Goal: Information Seeking & Learning: Learn about a topic

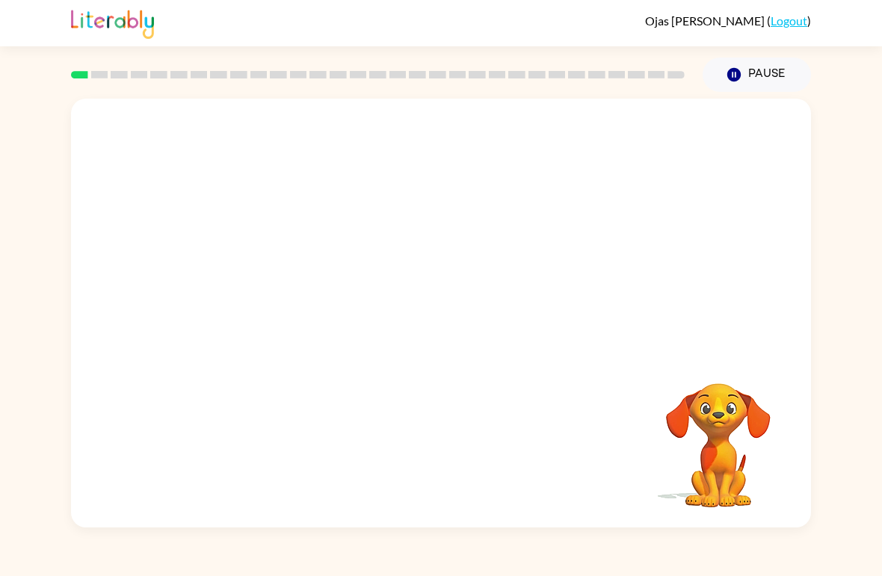
click at [354, 274] on video "Your browser must support playing .mp4 files to use Literably. Please try using…" at bounding box center [441, 225] width 740 height 253
click at [361, 262] on video "Your browser must support playing .mp4 files to use Literably. Please try using…" at bounding box center [441, 225] width 740 height 253
click at [436, 321] on div at bounding box center [441, 321] width 96 height 55
click at [445, 330] on icon "button" at bounding box center [441, 321] width 26 height 26
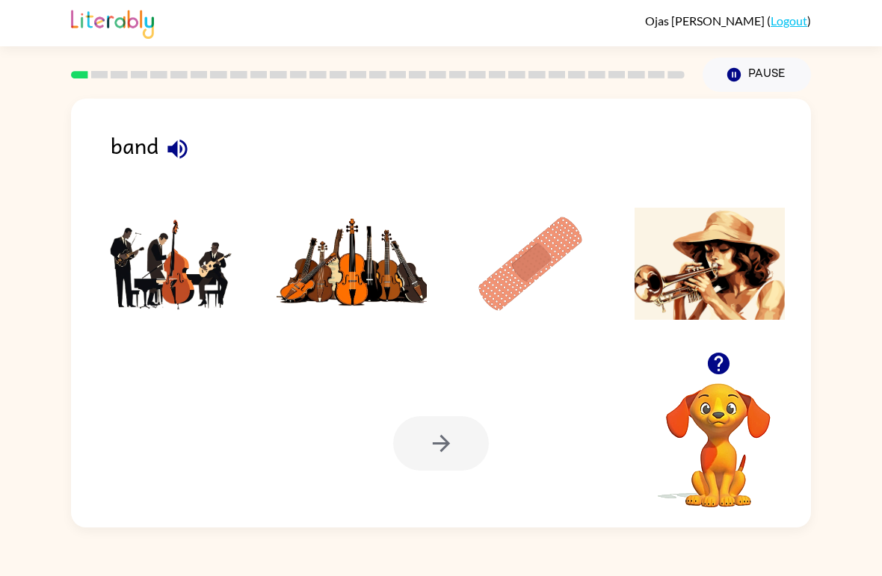
click at [202, 265] on img at bounding box center [172, 264] width 151 height 112
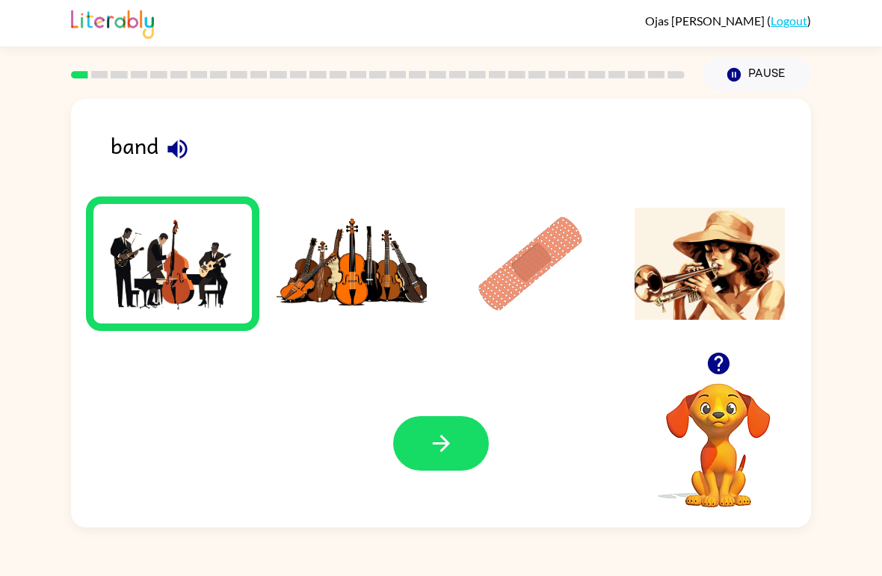
click at [445, 432] on icon "button" at bounding box center [441, 443] width 26 height 26
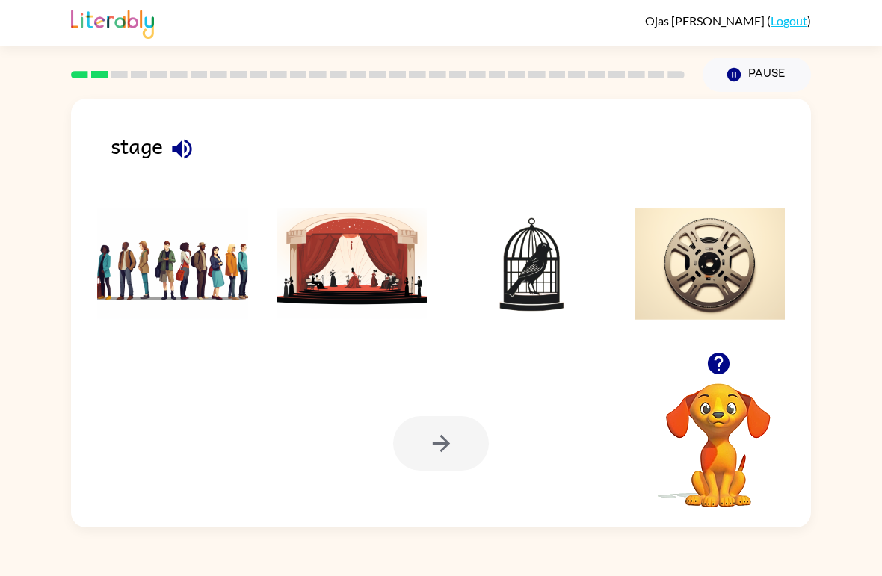
click at [359, 285] on img at bounding box center [352, 264] width 151 height 112
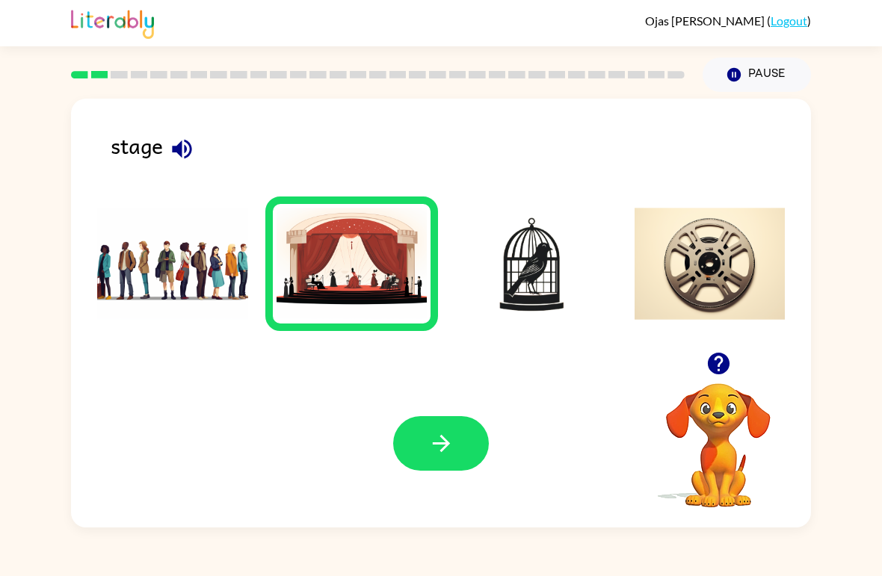
click at [466, 459] on button "button" at bounding box center [441, 443] width 96 height 55
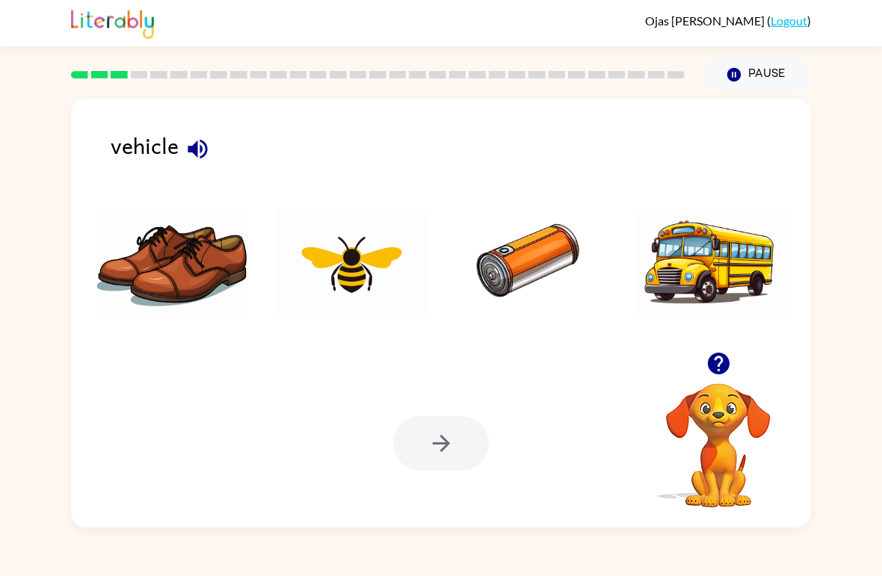
click at [741, 277] on img at bounding box center [710, 264] width 151 height 112
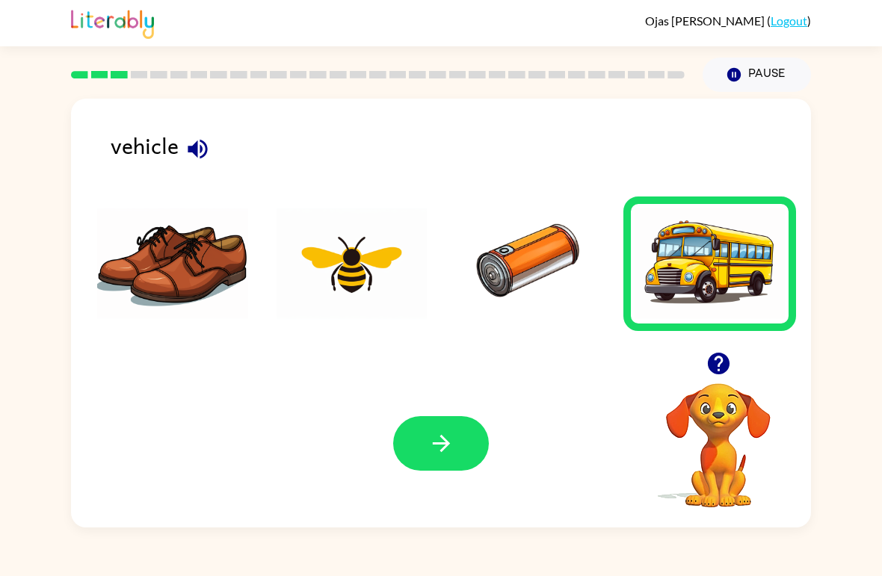
click at [477, 453] on button "button" at bounding box center [441, 443] width 96 height 55
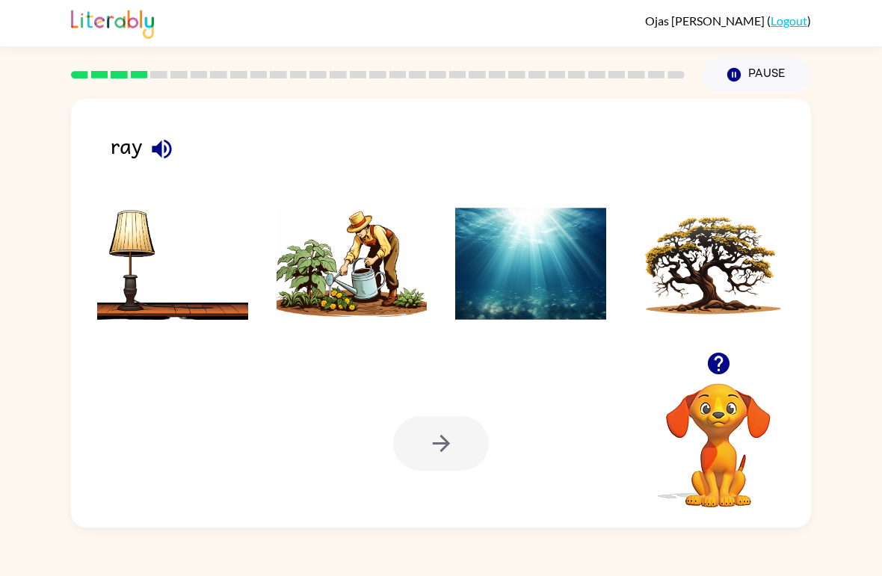
click at [377, 306] on img at bounding box center [352, 264] width 151 height 112
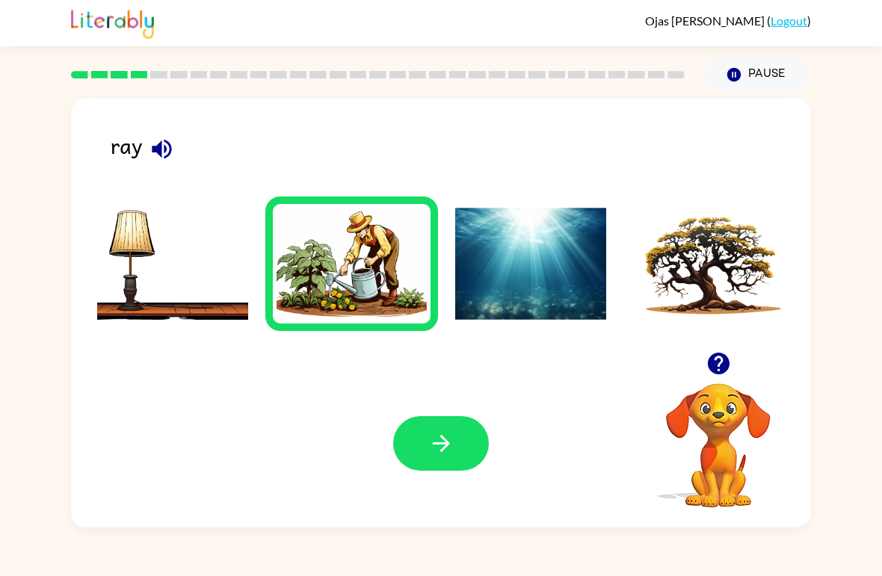
click at [436, 448] on icon "button" at bounding box center [441, 443] width 26 height 26
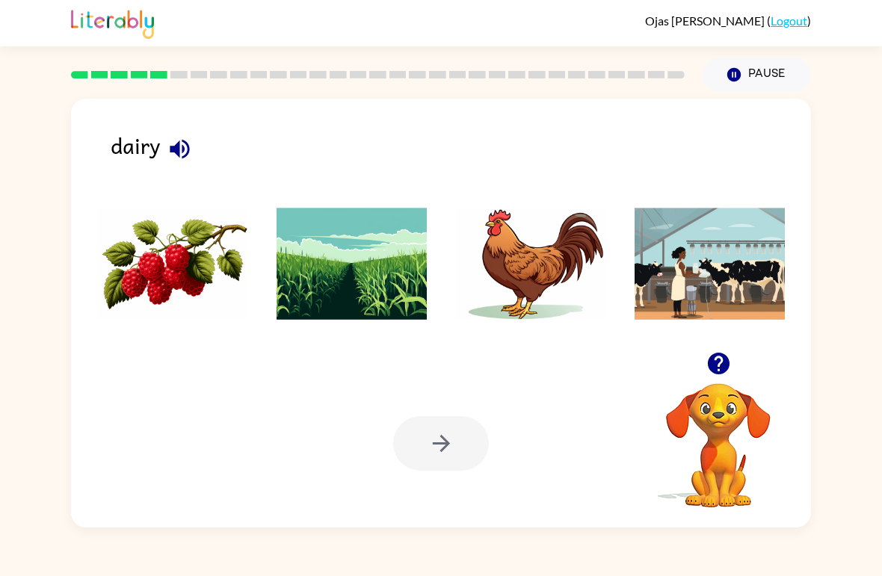
click at [538, 279] on img at bounding box center [530, 264] width 151 height 112
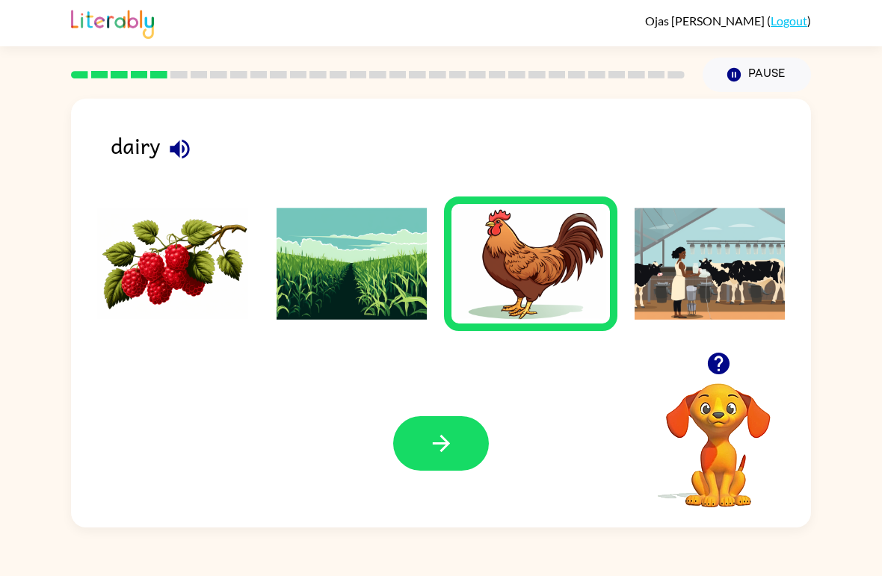
click at [703, 273] on img at bounding box center [710, 264] width 151 height 112
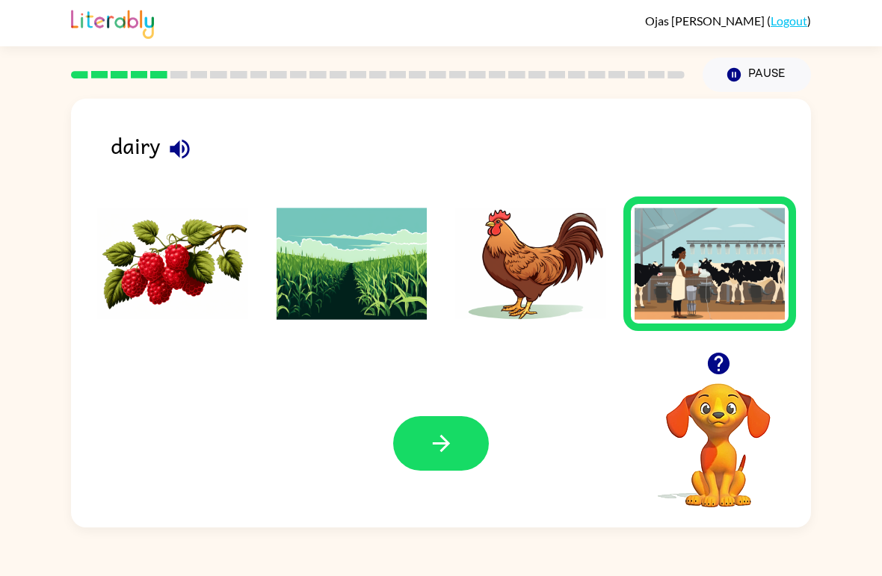
click at [446, 443] on icon "button" at bounding box center [440, 443] width 17 height 17
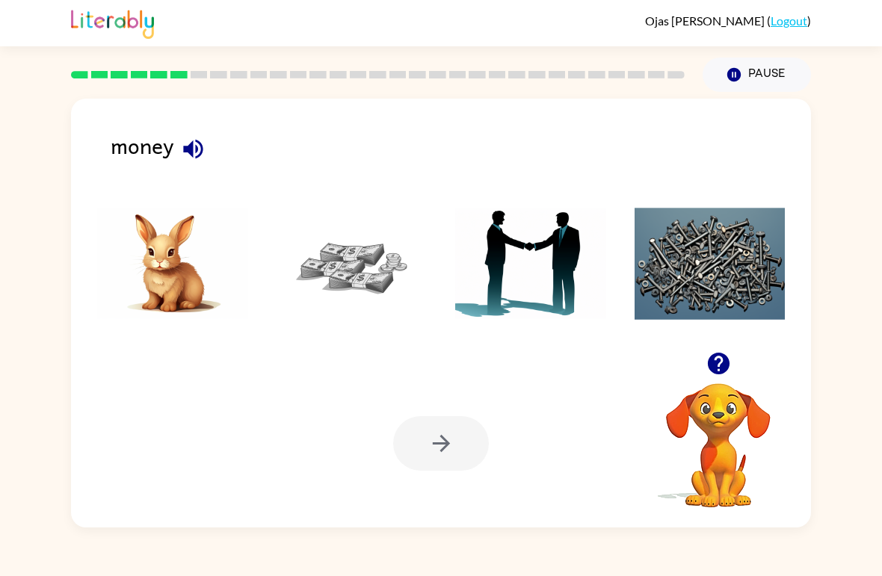
click at [351, 261] on img at bounding box center [352, 264] width 151 height 112
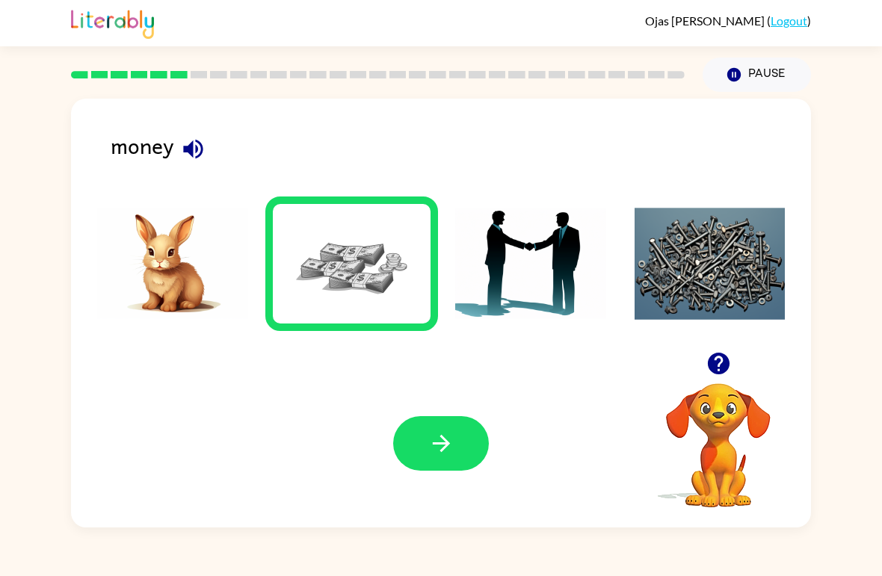
click at [446, 450] on icon "button" at bounding box center [441, 443] width 26 height 26
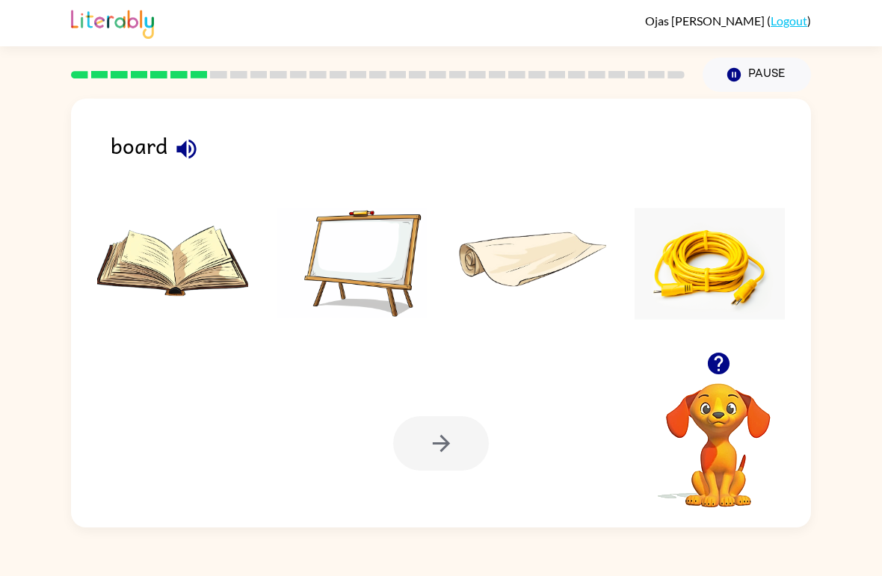
click at [359, 271] on img at bounding box center [352, 264] width 151 height 112
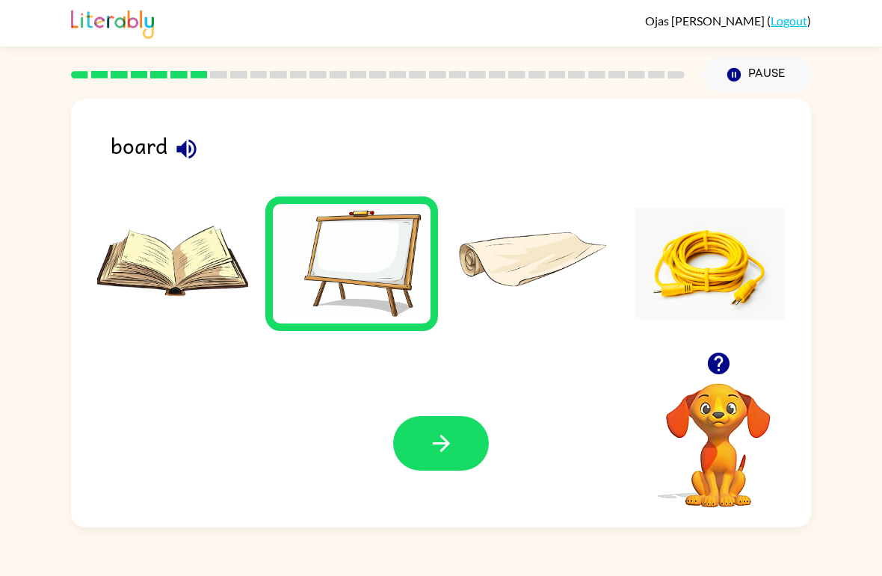
click at [442, 453] on icon "button" at bounding box center [441, 443] width 26 height 26
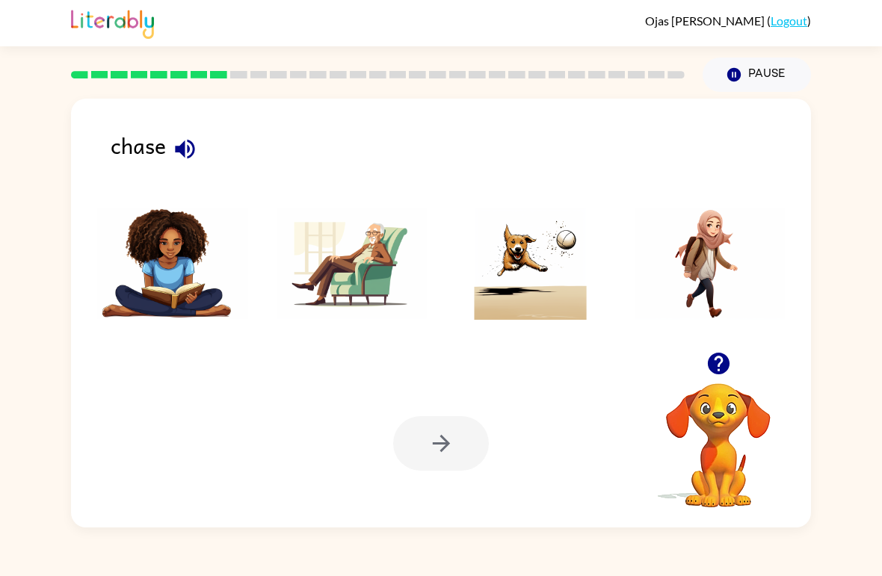
click at [549, 291] on img at bounding box center [530, 264] width 151 height 112
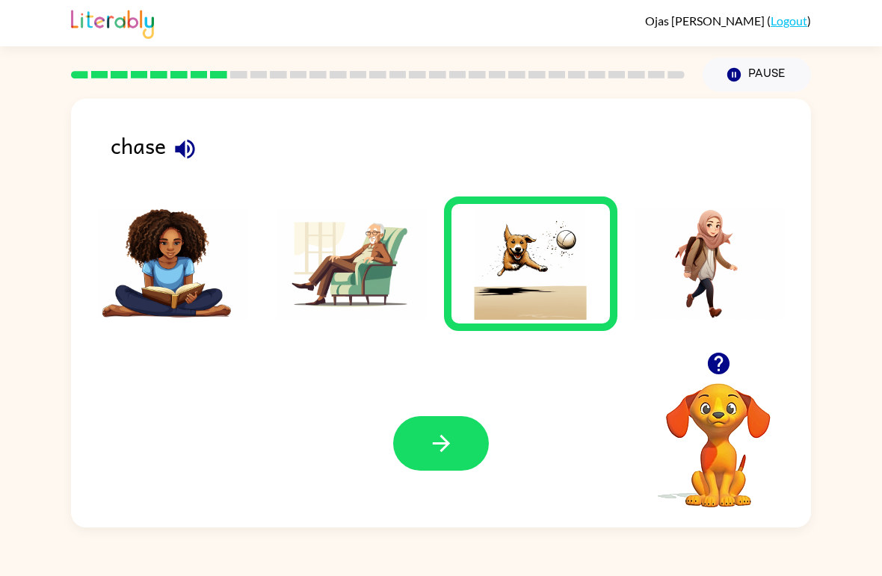
click at [457, 445] on button "button" at bounding box center [441, 443] width 96 height 55
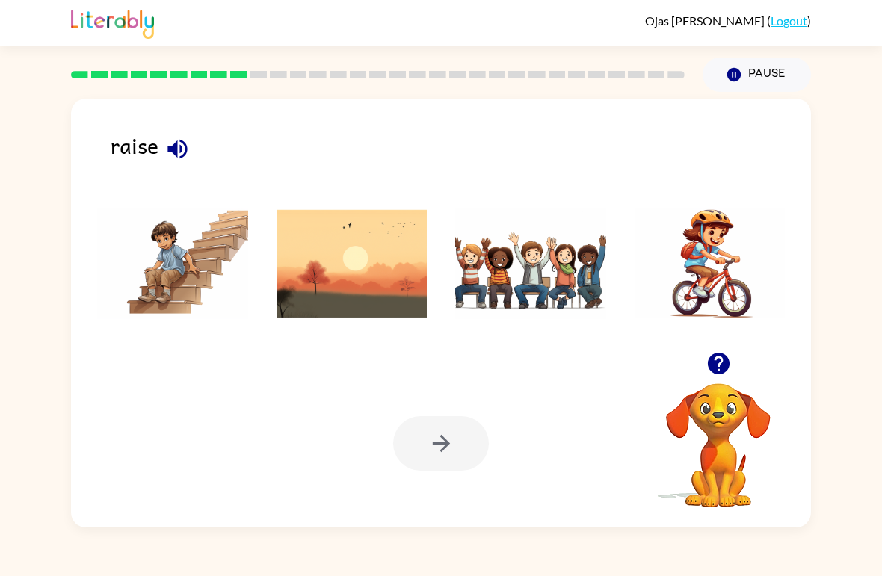
click at [586, 274] on img at bounding box center [530, 264] width 151 height 112
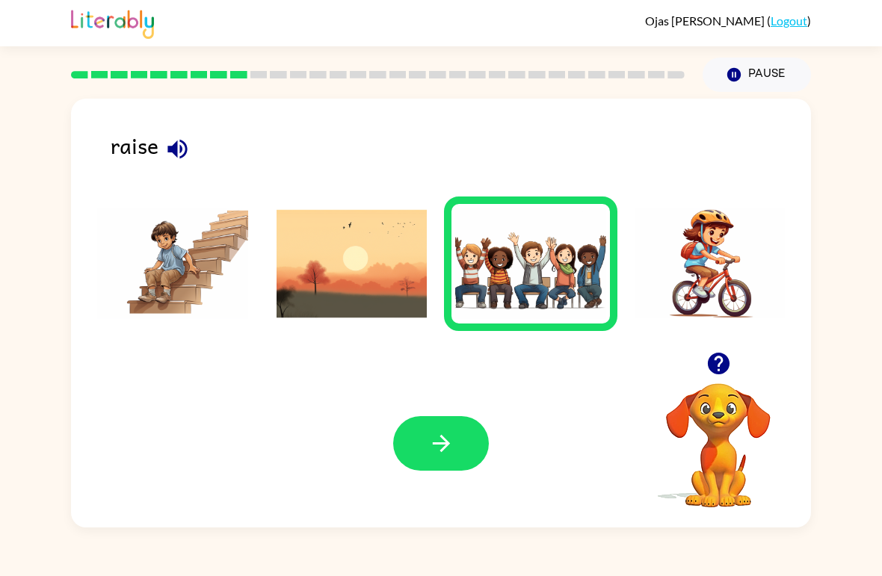
click at [445, 448] on icon "button" at bounding box center [440, 443] width 17 height 17
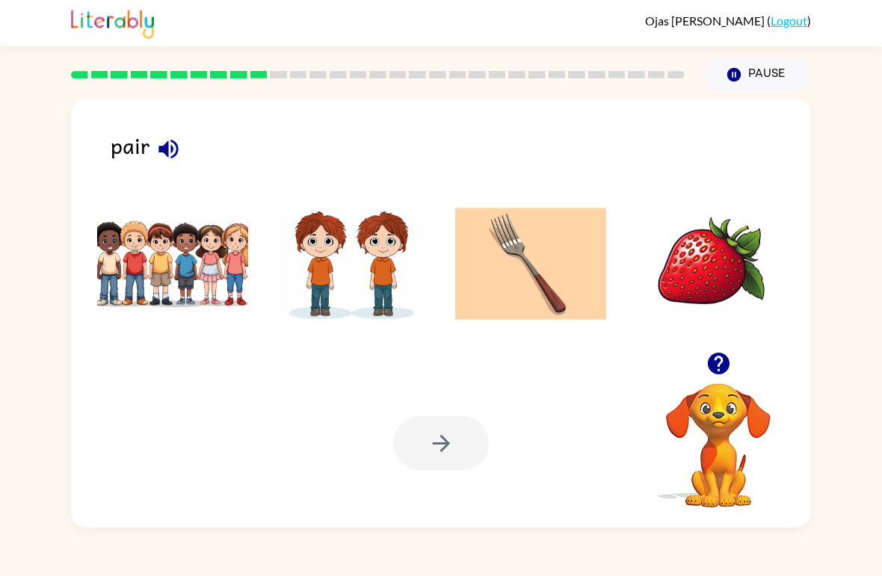
click at [377, 288] on img at bounding box center [352, 264] width 151 height 112
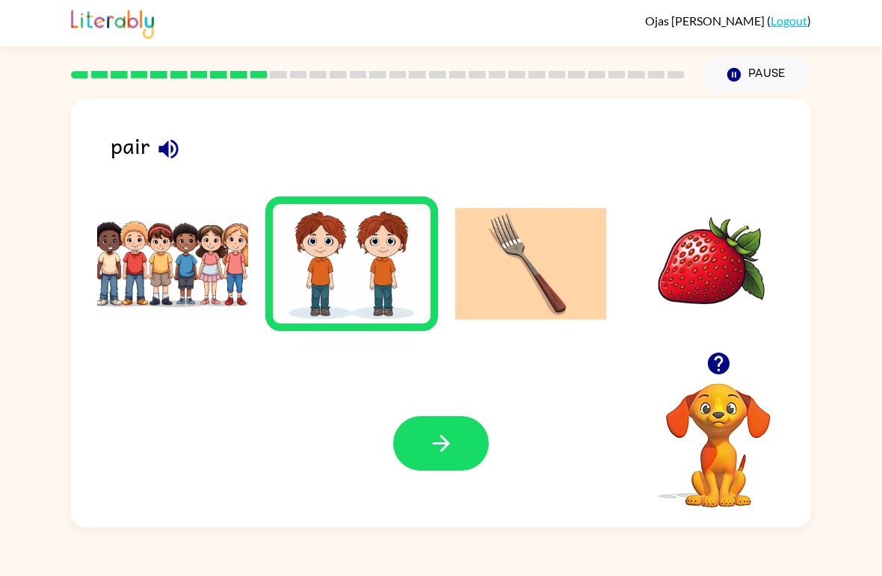
click at [449, 446] on icon "button" at bounding box center [441, 443] width 26 height 26
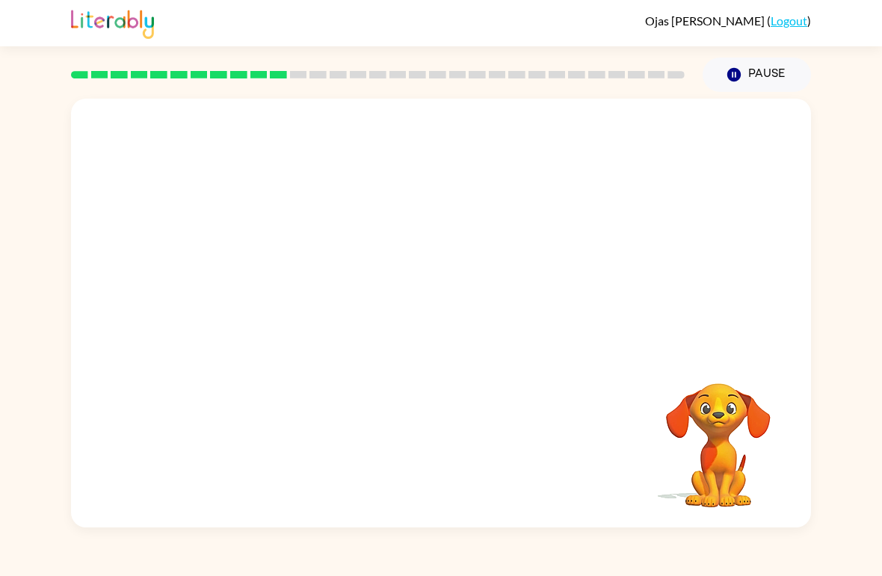
click at [282, 288] on video "Your browser must support playing .mp4 files to use Literably. Please try using…" at bounding box center [441, 225] width 740 height 253
click at [268, 285] on video "Your browser must support playing .mp4 files to use Literably. Please try using…" at bounding box center [441, 225] width 740 height 253
click at [263, 284] on video "Your browser must support playing .mp4 files to use Literably. Please try using…" at bounding box center [441, 225] width 740 height 253
click at [268, 287] on video "Your browser must support playing .mp4 files to use Literably. Please try using…" at bounding box center [441, 225] width 740 height 253
click at [419, 147] on video "Your browser must support playing .mp4 files to use Literably. Please try using…" at bounding box center [441, 225] width 740 height 253
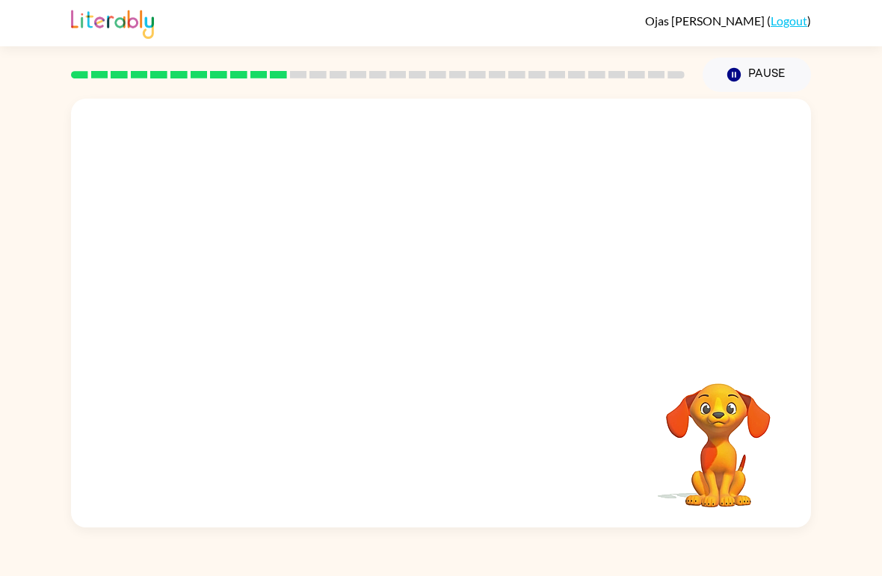
click at [270, 280] on video "Your browser must support playing .mp4 files to use Literably. Please try using…" at bounding box center [441, 225] width 740 height 253
click at [312, 280] on video "Your browser must support playing .mp4 files to use Literably. Please try using…" at bounding box center [441, 225] width 740 height 253
click at [318, 288] on video "Your browser must support playing .mp4 files to use Literably. Please try using…" at bounding box center [441, 225] width 740 height 253
click at [318, 270] on video "Your browser must support playing .mp4 files to use Literably. Please try using…" at bounding box center [441, 225] width 740 height 253
click at [312, 291] on video "Your browser must support playing .mp4 files to use Literably. Please try using…" at bounding box center [441, 225] width 740 height 253
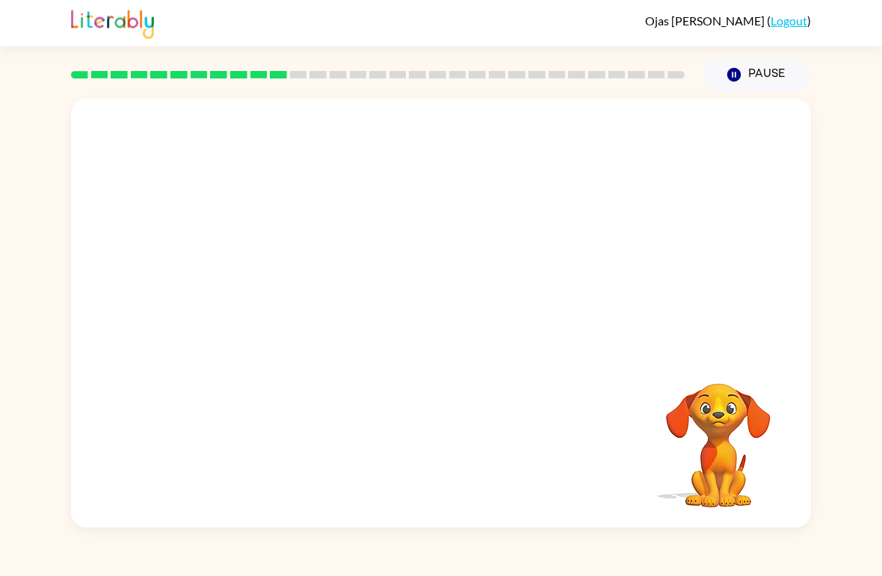
click at [281, 291] on video "Your browser must support playing .mp4 files to use Literably. Please try using…" at bounding box center [441, 225] width 740 height 253
click at [253, 285] on video "Your browser must support playing .mp4 files to use Literably. Please try using…" at bounding box center [441, 225] width 740 height 253
click at [457, 330] on button "button" at bounding box center [441, 321] width 96 height 55
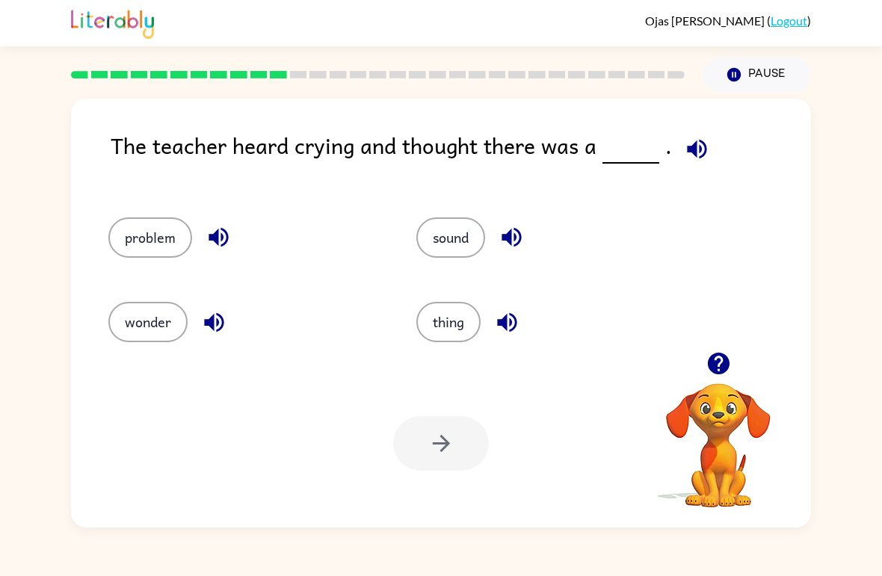
click at [450, 253] on button "sound" at bounding box center [450, 237] width 69 height 40
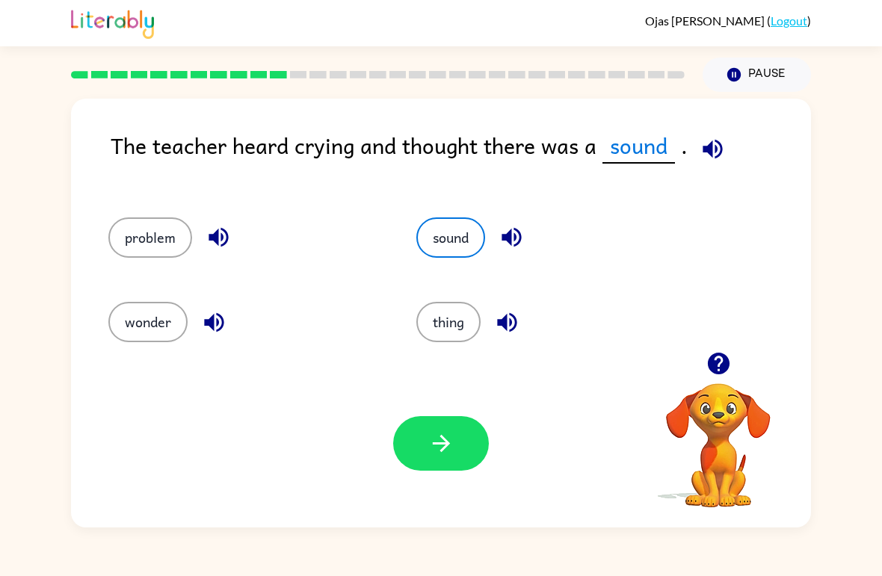
click at [457, 466] on button "button" at bounding box center [441, 443] width 96 height 55
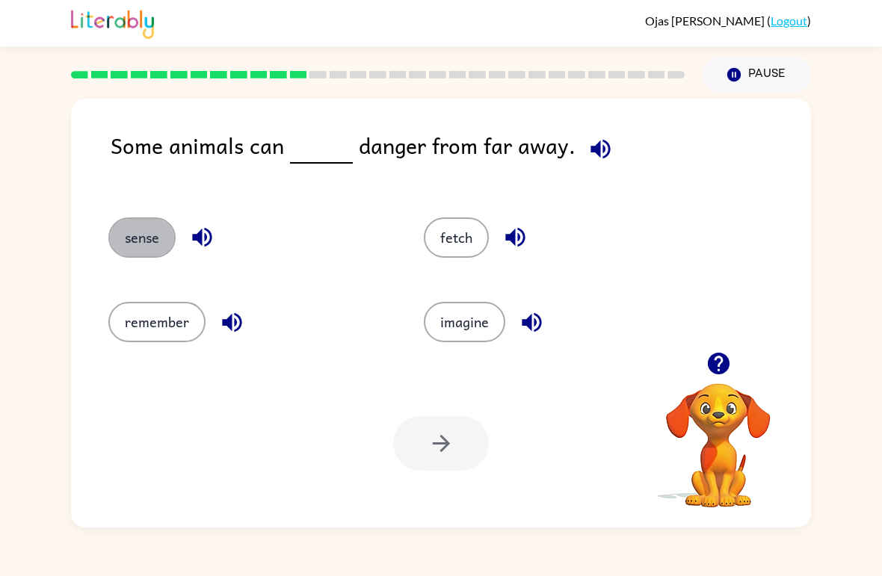
click at [146, 220] on button "sense" at bounding box center [141, 237] width 67 height 40
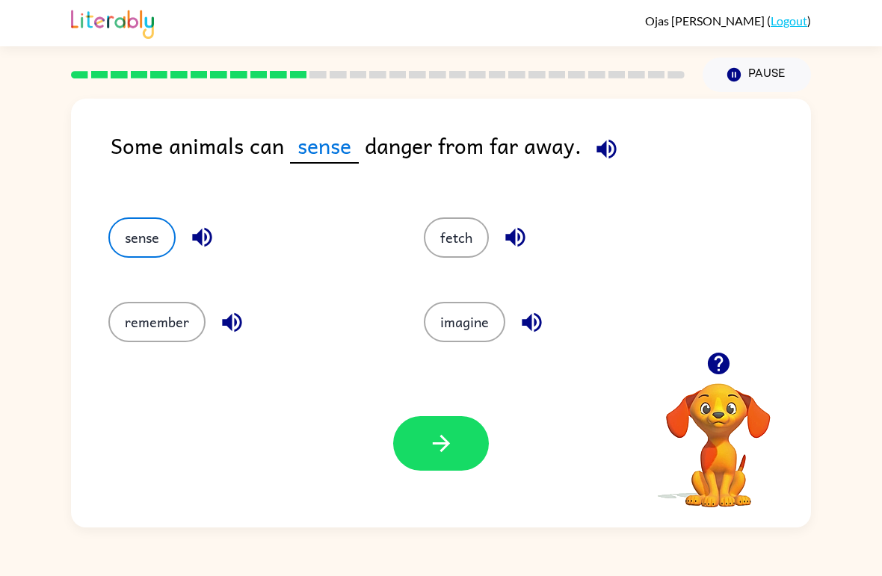
click at [448, 453] on icon "button" at bounding box center [441, 443] width 26 height 26
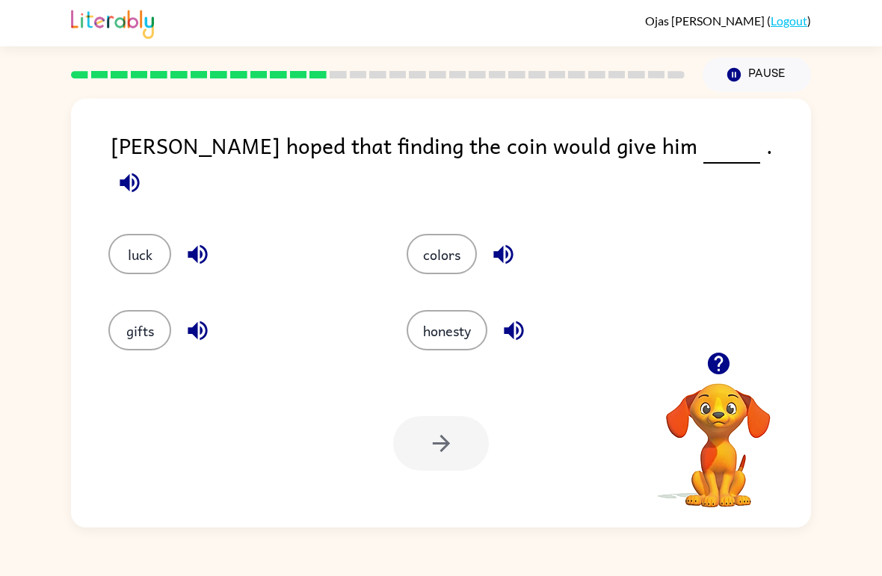
click at [128, 339] on button "gifts" at bounding box center [139, 330] width 63 height 40
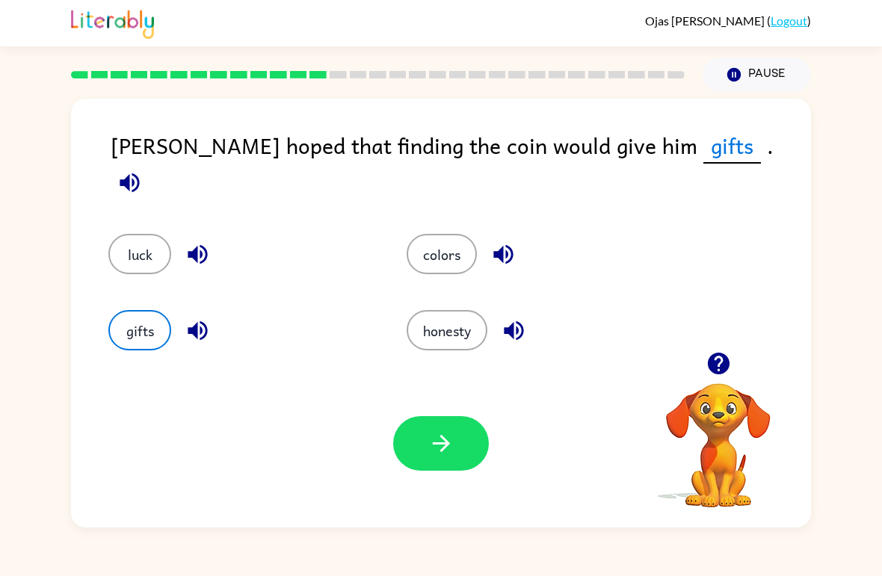
click at [453, 441] on icon "button" at bounding box center [441, 443] width 26 height 26
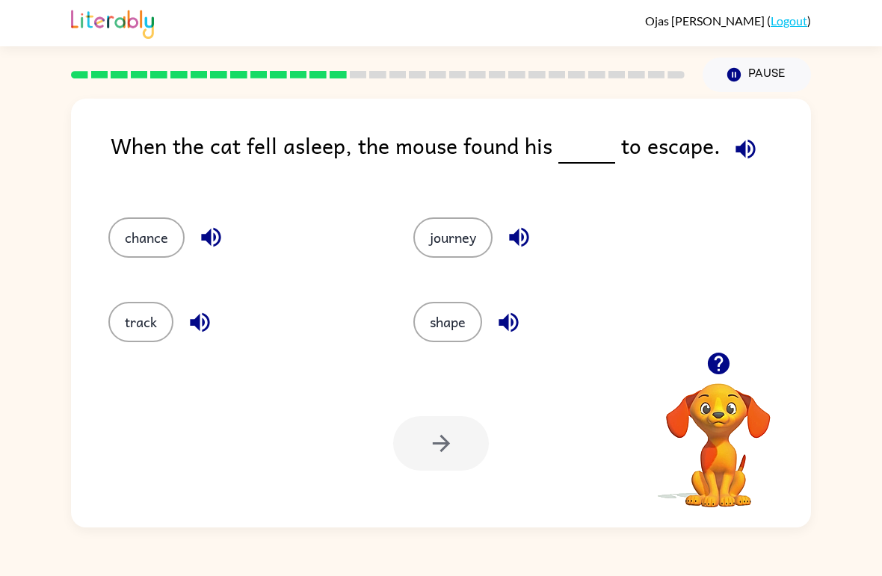
click at [206, 407] on div "Your browser must support playing .mp4 files to use Literably. Please try using…" at bounding box center [441, 443] width 740 height 168
click at [159, 258] on button "chance" at bounding box center [146, 237] width 76 height 40
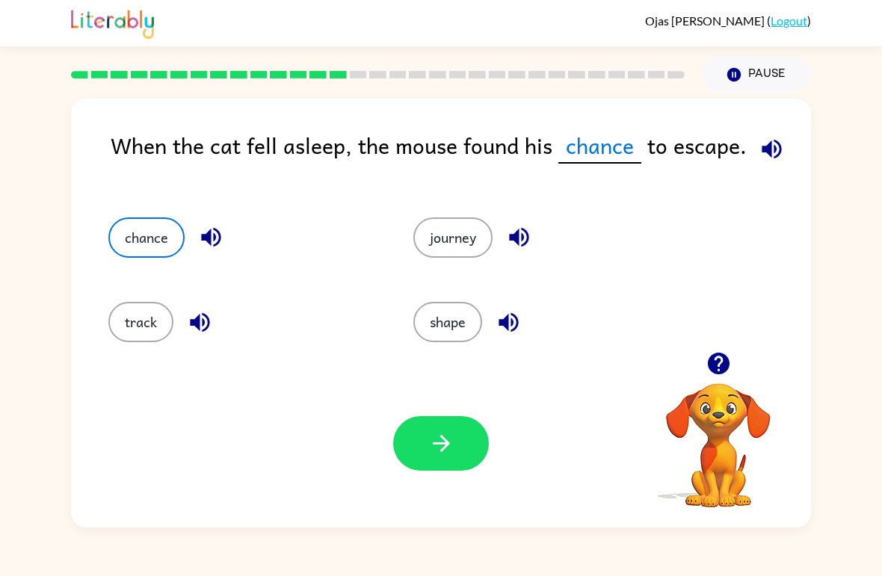
click at [438, 444] on icon "button" at bounding box center [440, 443] width 17 height 17
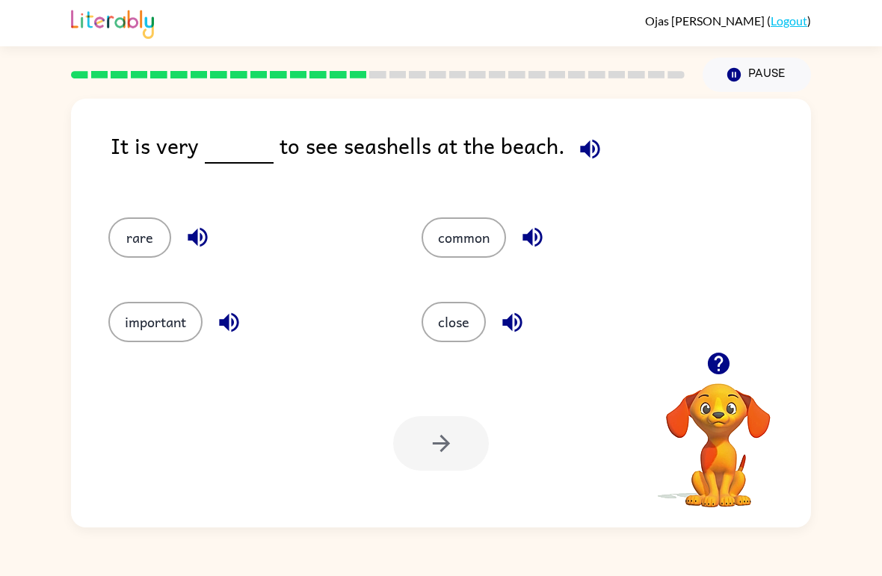
click at [469, 243] on button "common" at bounding box center [464, 237] width 84 height 40
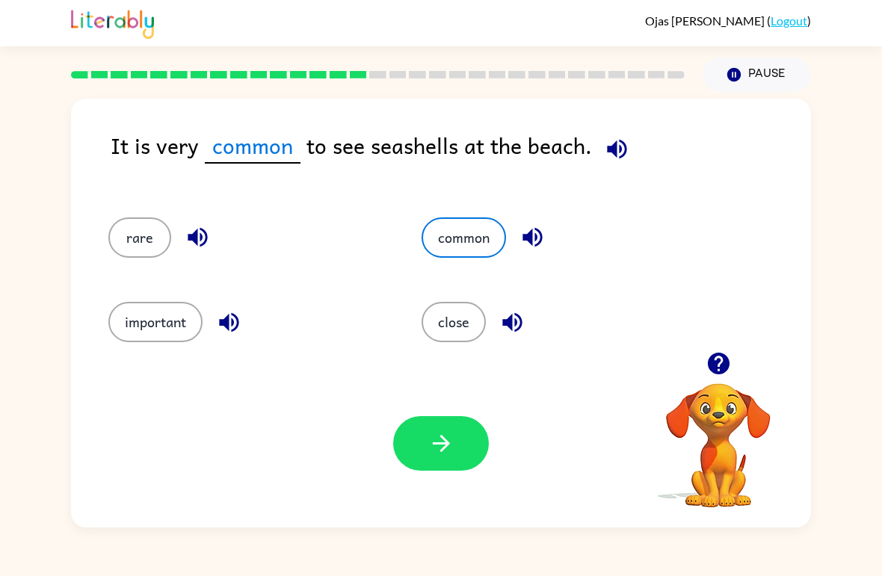
click at [461, 439] on button "button" at bounding box center [441, 443] width 96 height 55
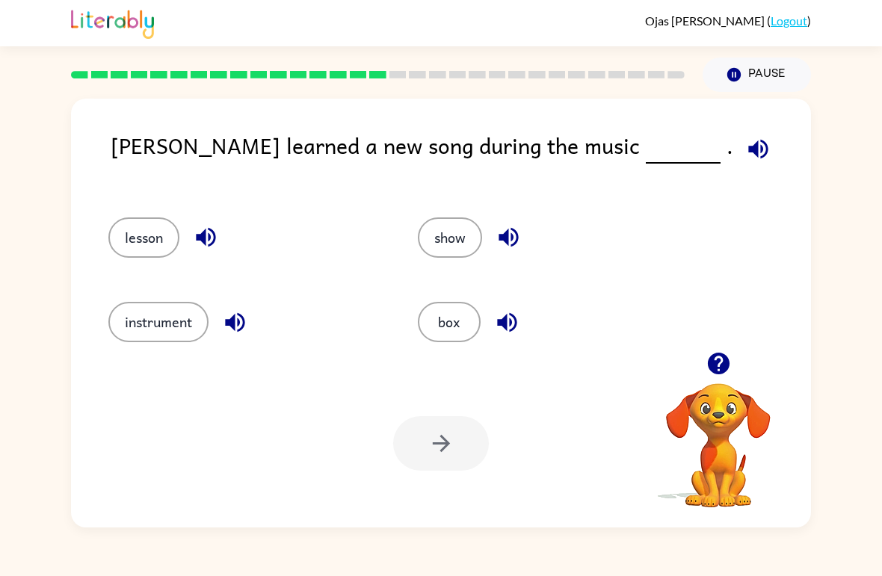
click at [135, 235] on button "lesson" at bounding box center [143, 237] width 71 height 40
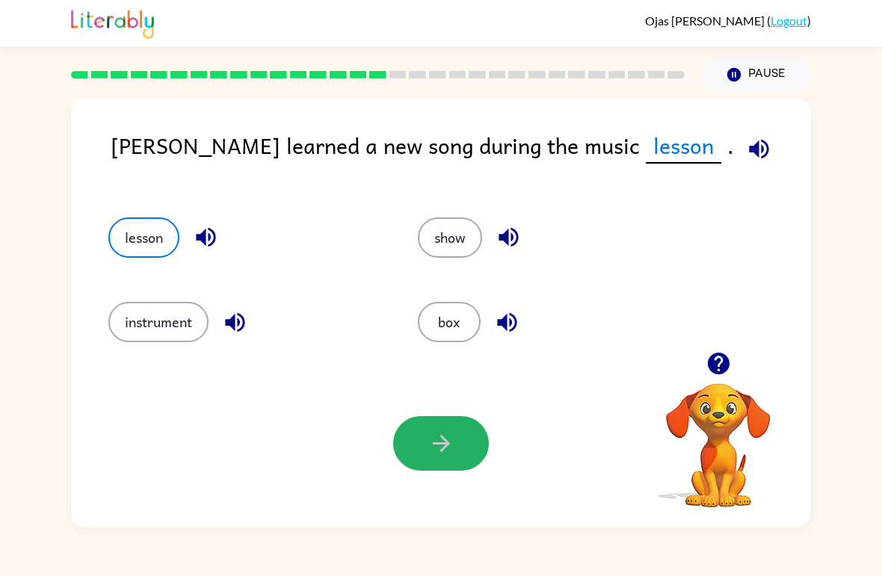
click at [446, 442] on icon "button" at bounding box center [440, 443] width 17 height 17
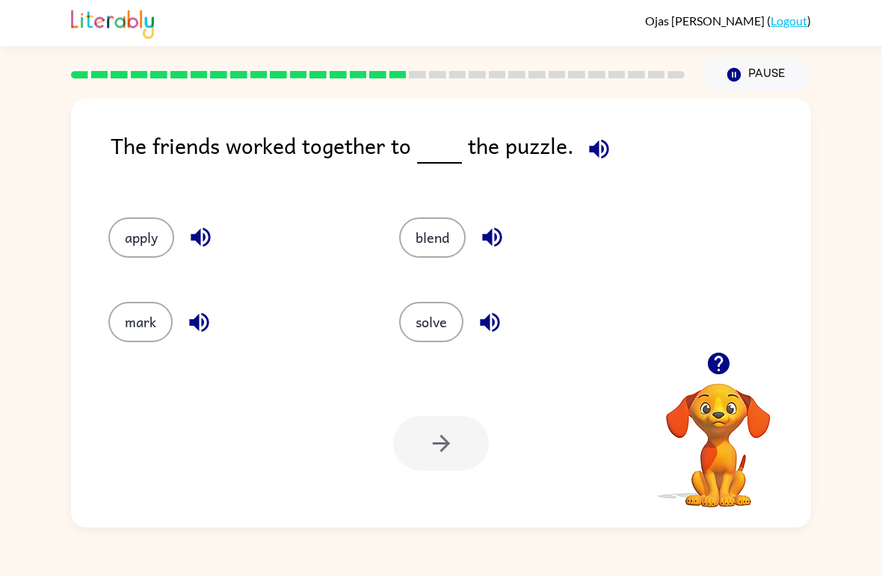
click at [424, 342] on button "solve" at bounding box center [431, 322] width 64 height 40
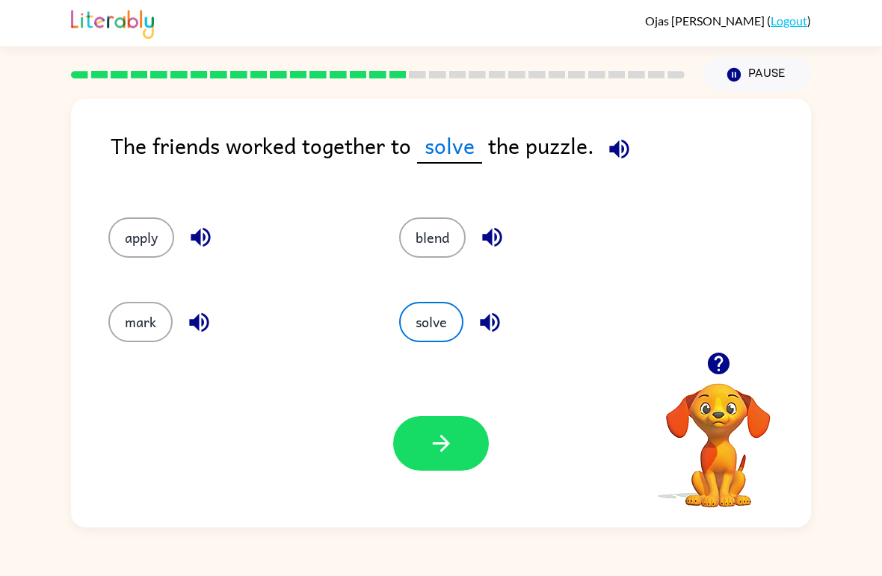
click at [448, 453] on icon "button" at bounding box center [441, 443] width 26 height 26
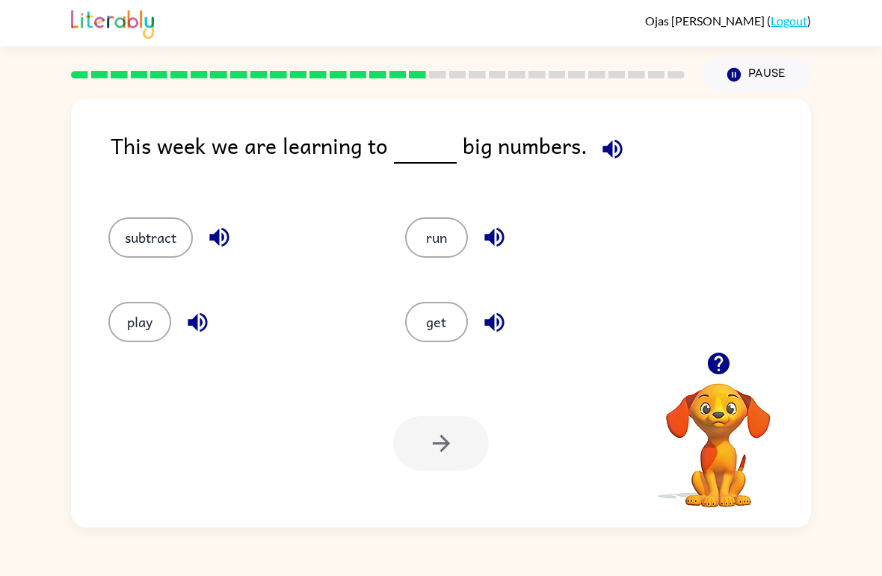
click at [135, 232] on button "subtract" at bounding box center [150, 237] width 84 height 40
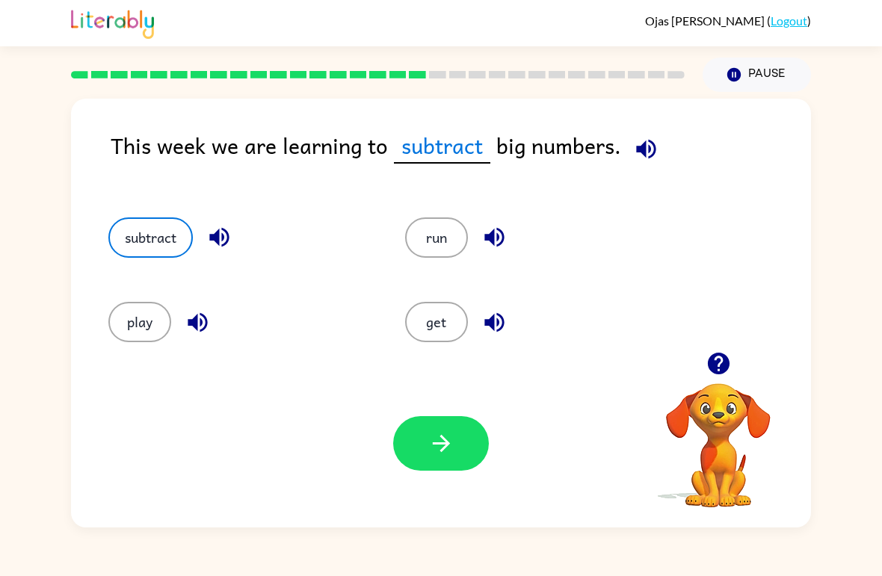
click at [452, 439] on icon "button" at bounding box center [441, 443] width 26 height 26
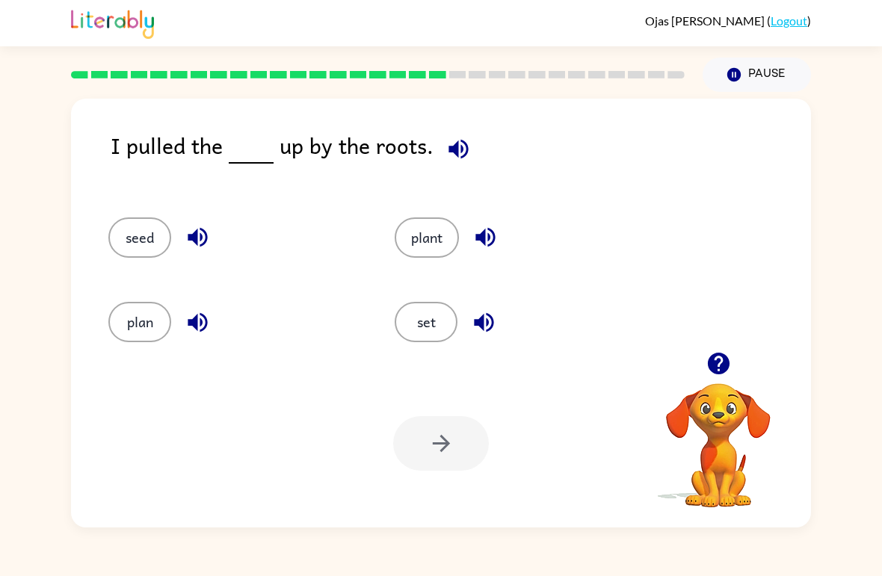
click at [136, 245] on button "seed" at bounding box center [139, 237] width 63 height 40
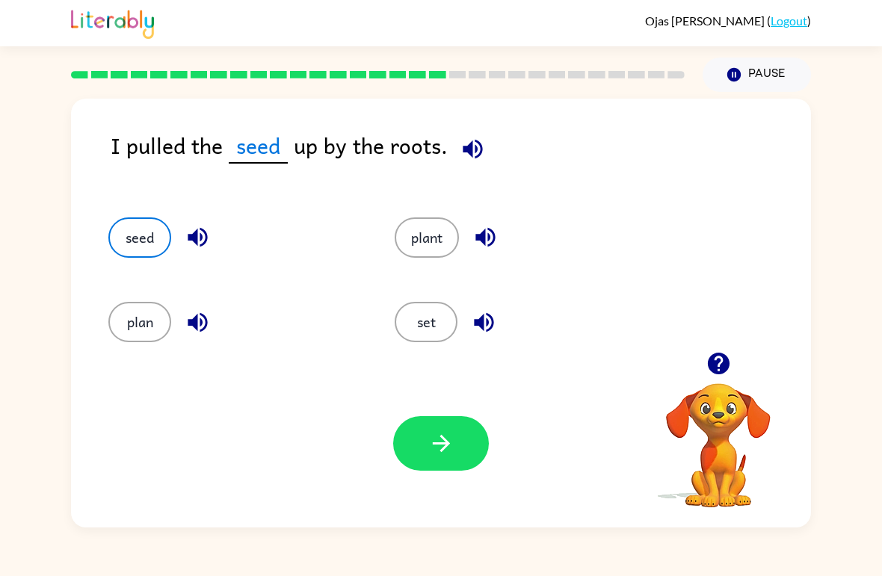
click at [413, 238] on button "plant" at bounding box center [427, 237] width 64 height 40
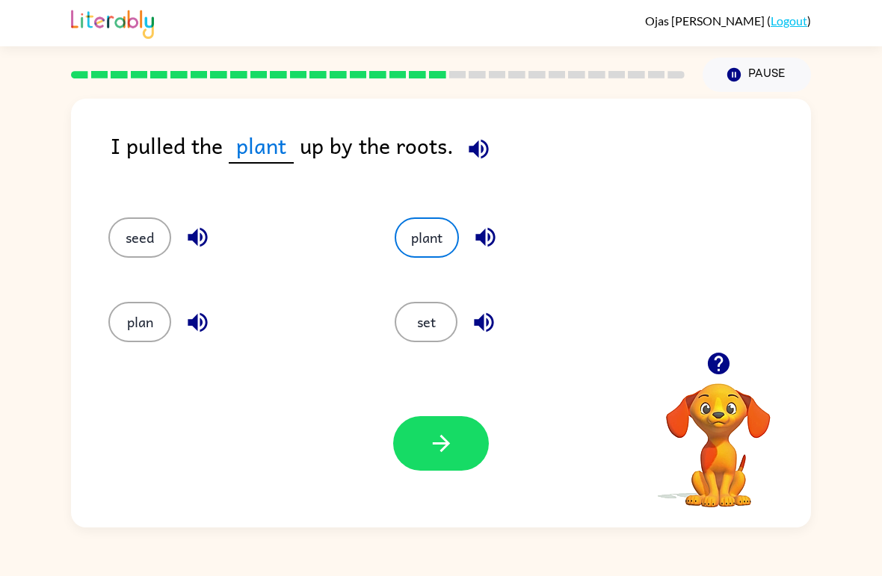
click at [439, 451] on icon "button" at bounding box center [441, 443] width 26 height 26
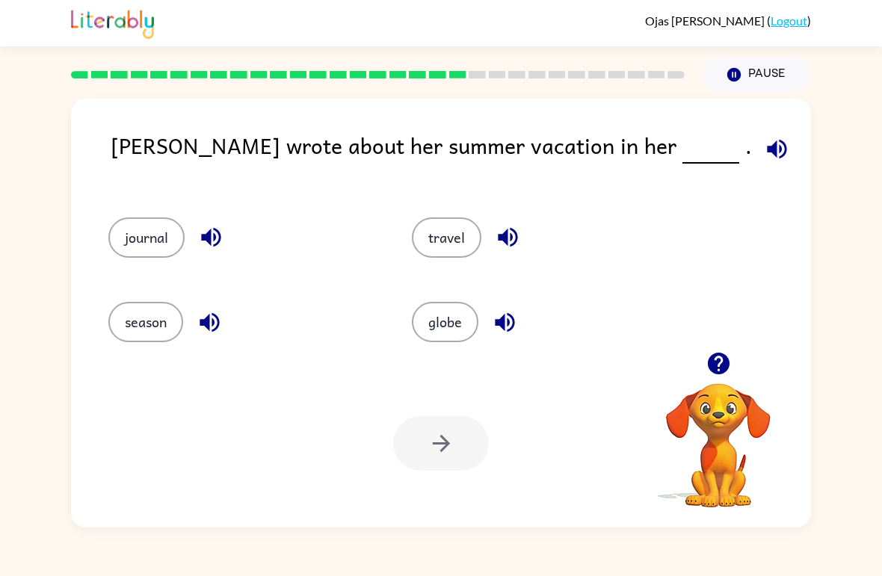
click at [139, 232] on button "journal" at bounding box center [146, 237] width 76 height 40
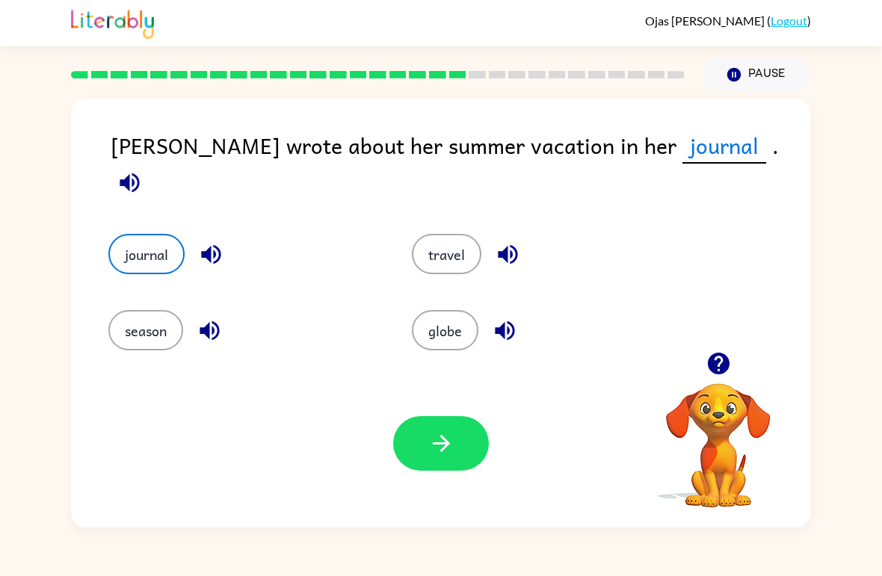
click at [436, 463] on button "button" at bounding box center [441, 443] width 96 height 55
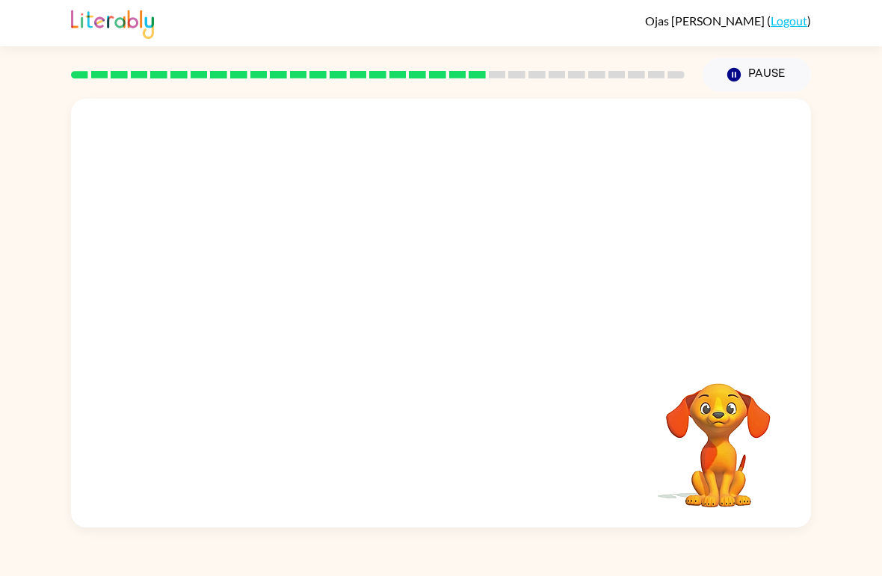
click at [528, 230] on video "Your browser must support playing .mp4 files to use Literably. Please try using…" at bounding box center [441, 225] width 740 height 253
click at [530, 243] on video "Your browser must support playing .mp4 files to use Literably. Please try using…" at bounding box center [441, 225] width 740 height 253
click at [537, 250] on video "Your browser must support playing .mp4 files to use Literably. Please try using…" at bounding box center [441, 225] width 740 height 253
click at [523, 235] on video "Your browser must support playing .mp4 files to use Literably. Please try using…" at bounding box center [441, 225] width 740 height 253
click at [448, 319] on div at bounding box center [441, 321] width 96 height 55
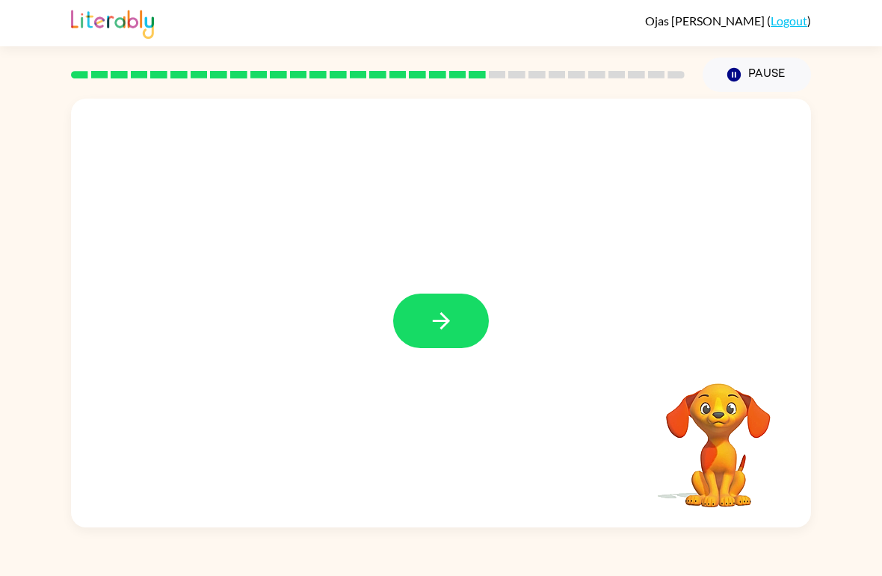
click at [436, 333] on icon "button" at bounding box center [441, 321] width 26 height 26
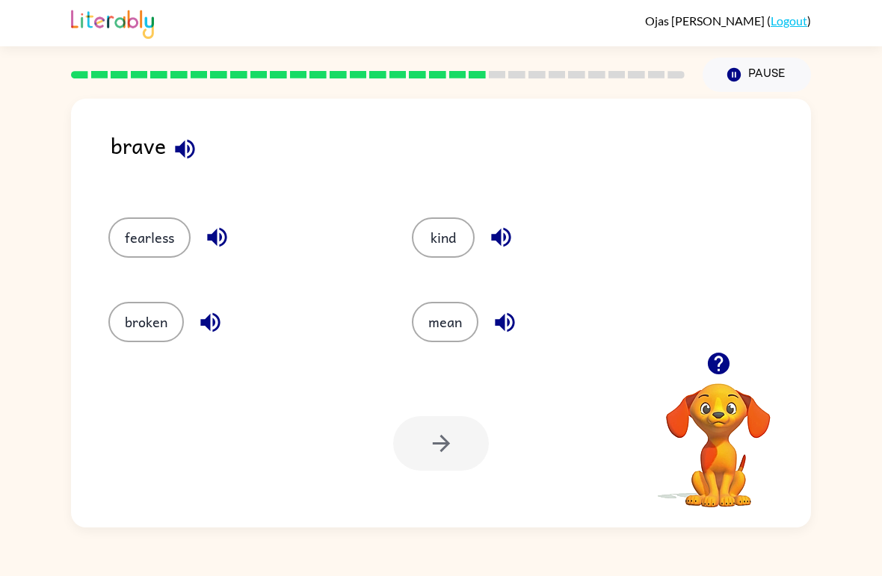
click at [161, 233] on button "fearless" at bounding box center [149, 237] width 82 height 40
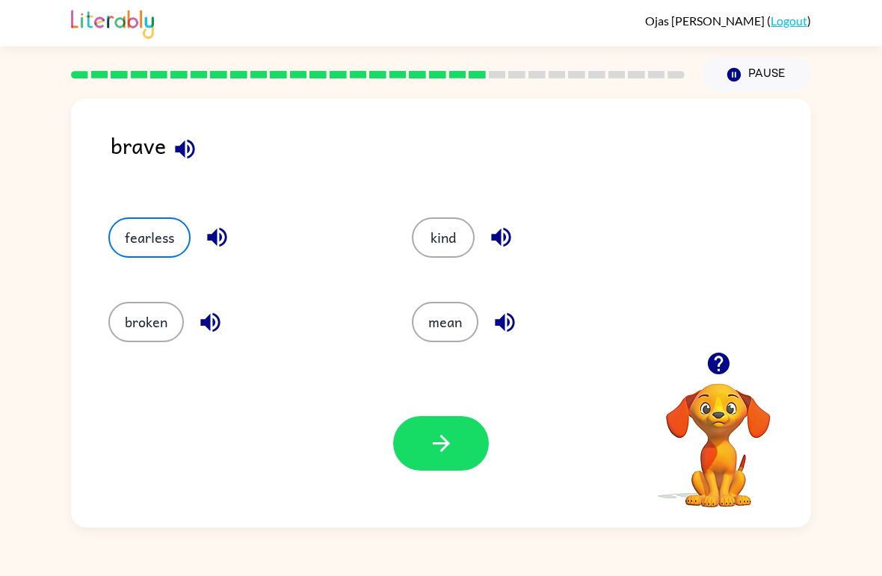
click at [464, 461] on button "button" at bounding box center [441, 443] width 96 height 55
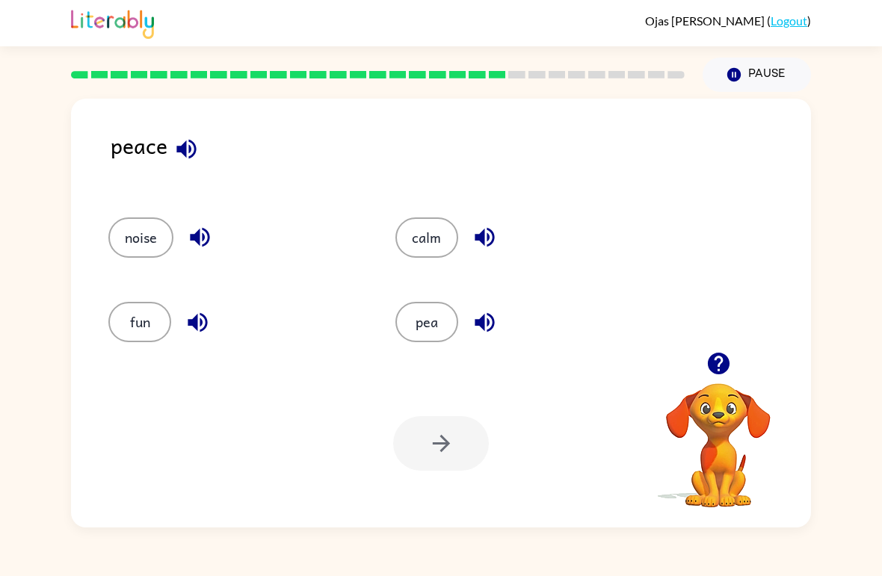
click at [428, 238] on button "calm" at bounding box center [426, 237] width 63 height 40
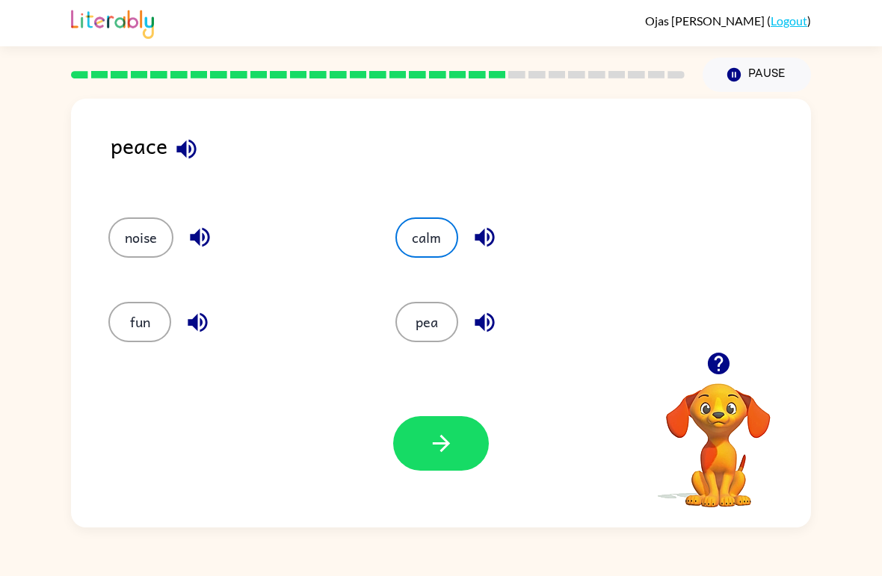
click at [457, 451] on button "button" at bounding box center [441, 443] width 96 height 55
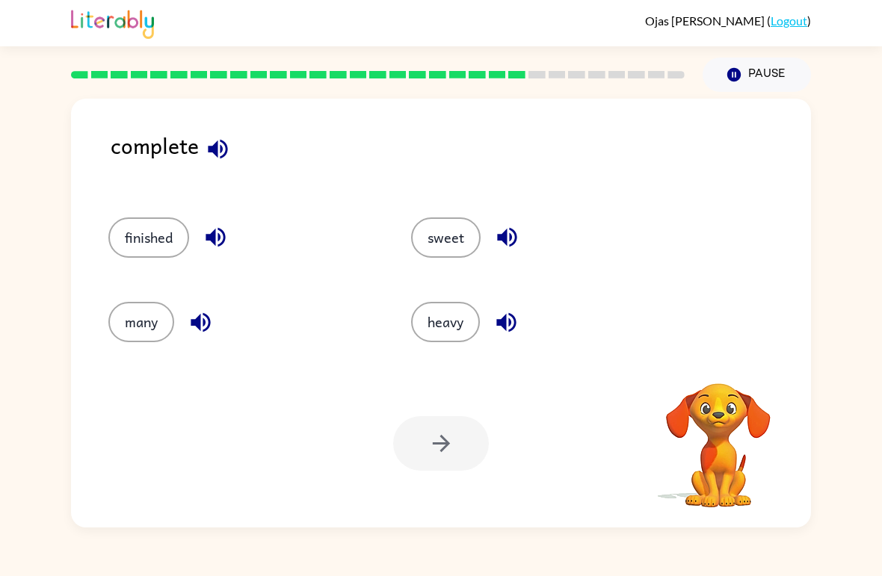
click at [146, 235] on button "finished" at bounding box center [148, 237] width 81 height 40
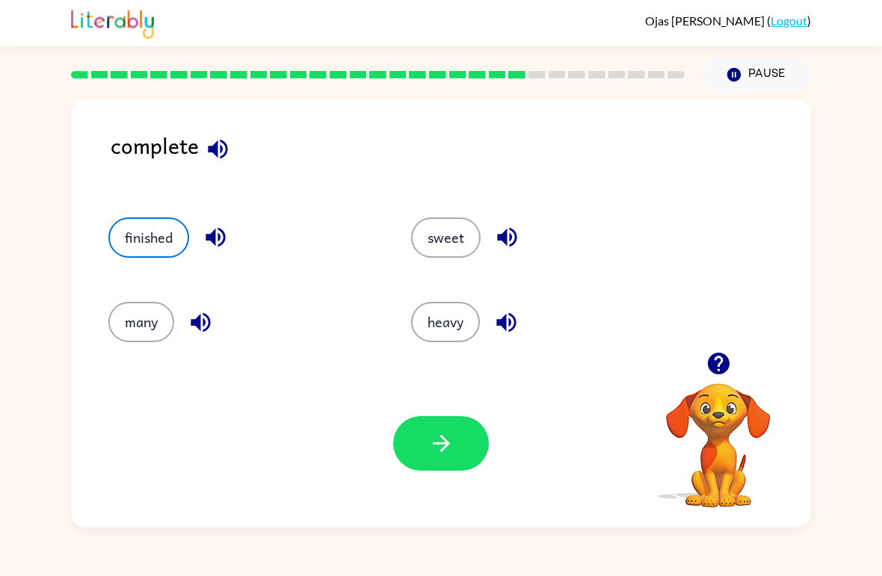
click at [442, 445] on icon "button" at bounding box center [440, 443] width 17 height 17
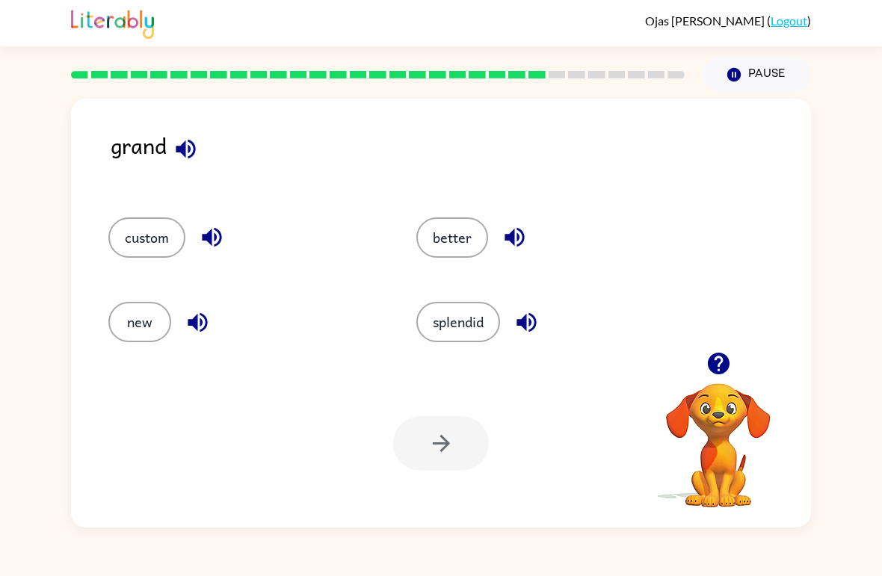
click at [448, 214] on div "better" at bounding box center [542, 231] width 308 height 84
click at [456, 241] on button "better" at bounding box center [452, 237] width 72 height 40
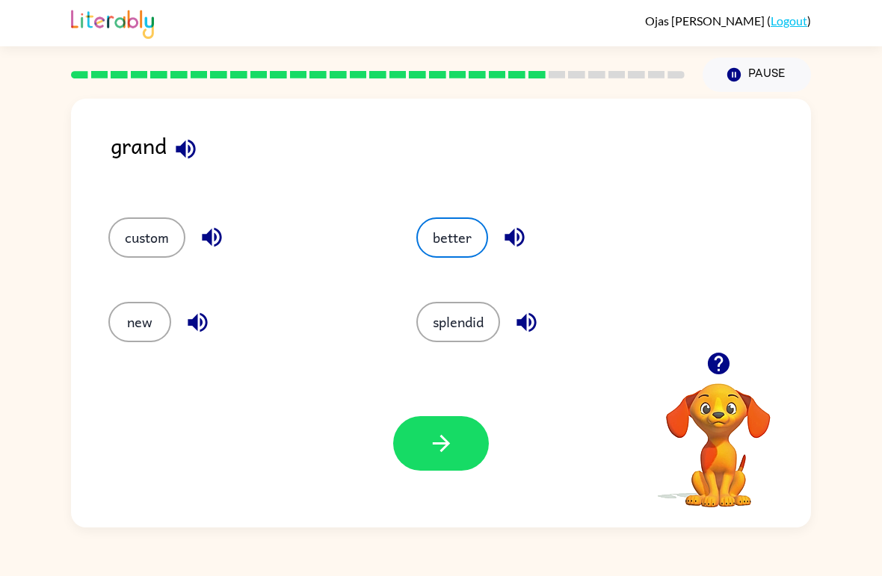
click at [442, 466] on button "button" at bounding box center [441, 443] width 96 height 55
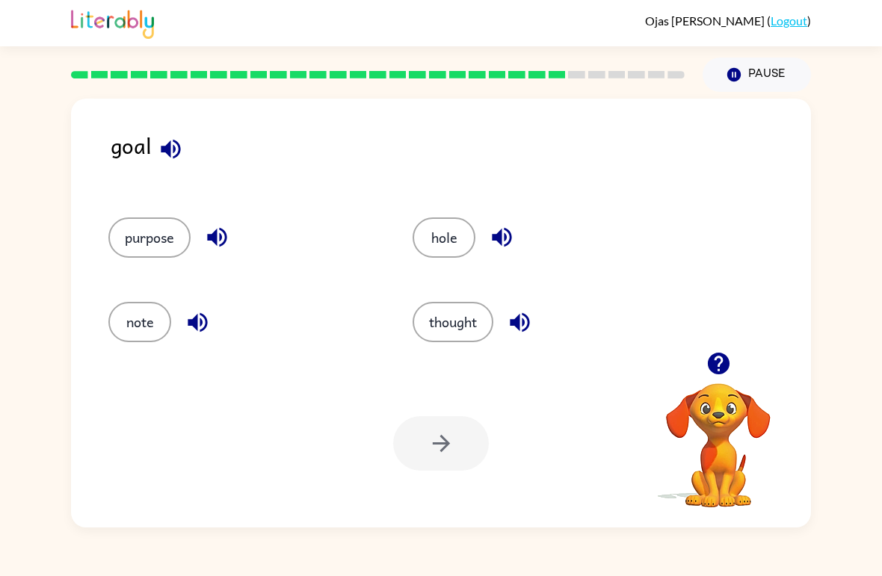
click at [442, 230] on button "hole" at bounding box center [444, 237] width 63 height 40
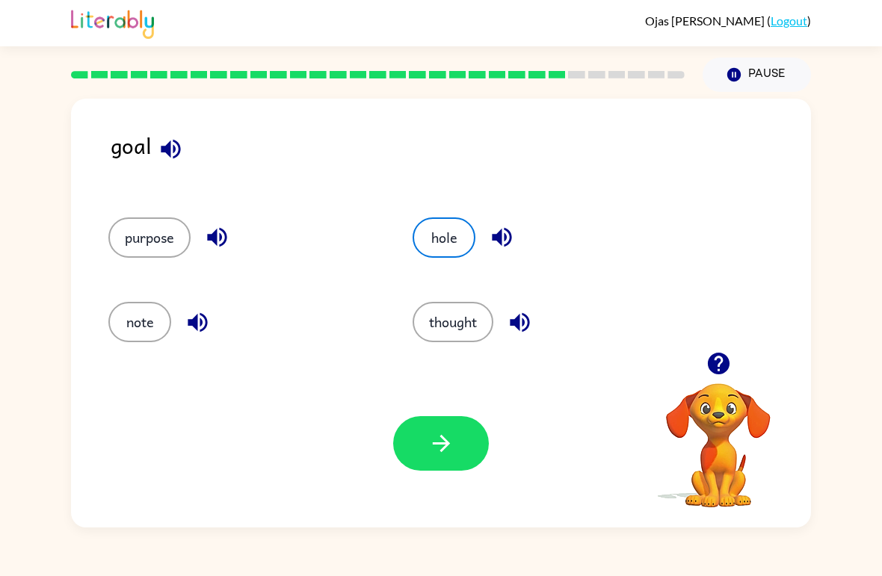
click at [422, 436] on button "button" at bounding box center [441, 443] width 96 height 55
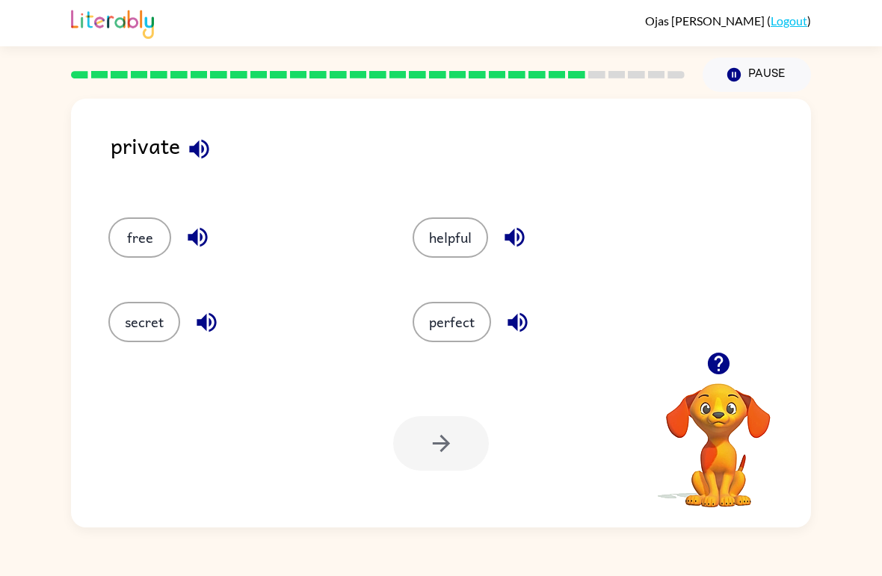
click at [149, 328] on button "secret" at bounding box center [144, 322] width 72 height 40
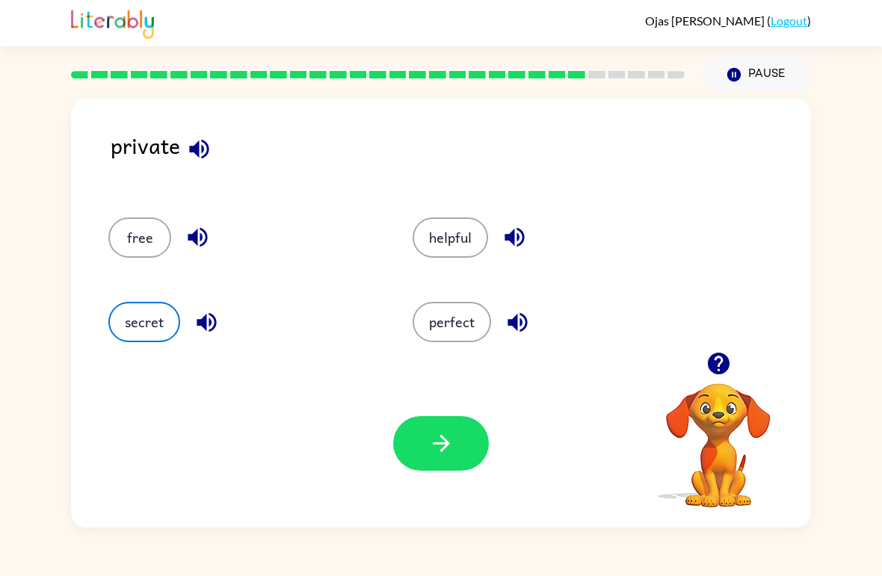
click at [449, 442] on icon "button" at bounding box center [441, 443] width 26 height 26
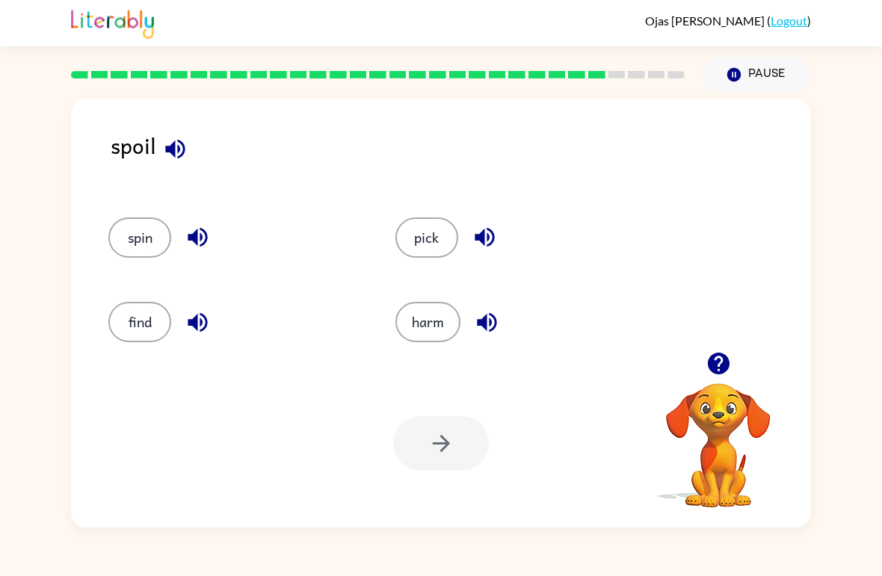
click at [436, 296] on div "harm" at bounding box center [510, 316] width 287 height 84
click at [417, 334] on button "harm" at bounding box center [427, 322] width 65 height 40
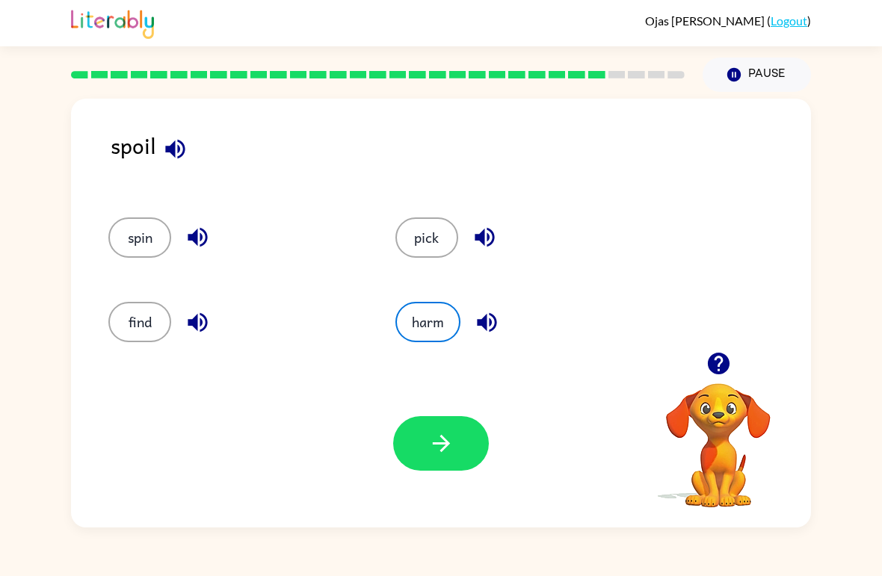
click at [453, 428] on button "button" at bounding box center [441, 443] width 96 height 55
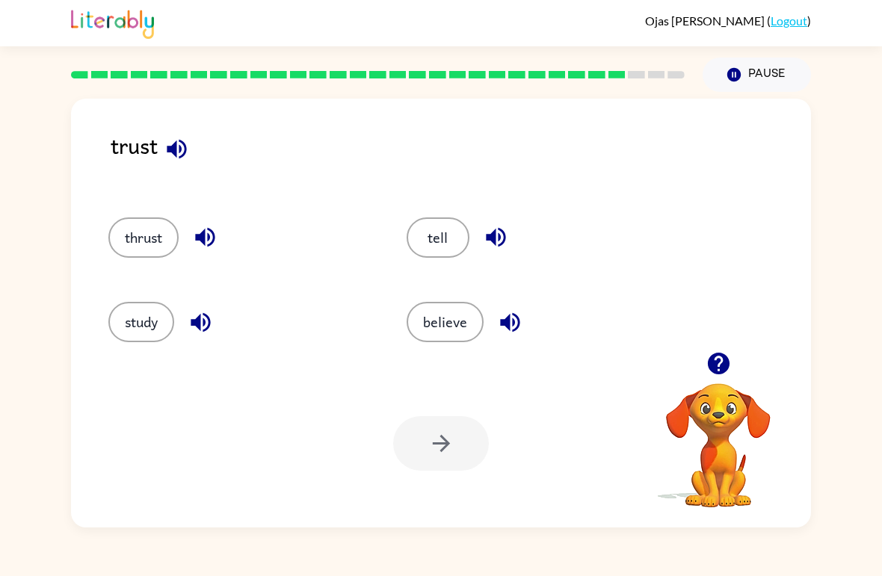
click at [448, 331] on button "believe" at bounding box center [445, 322] width 77 height 40
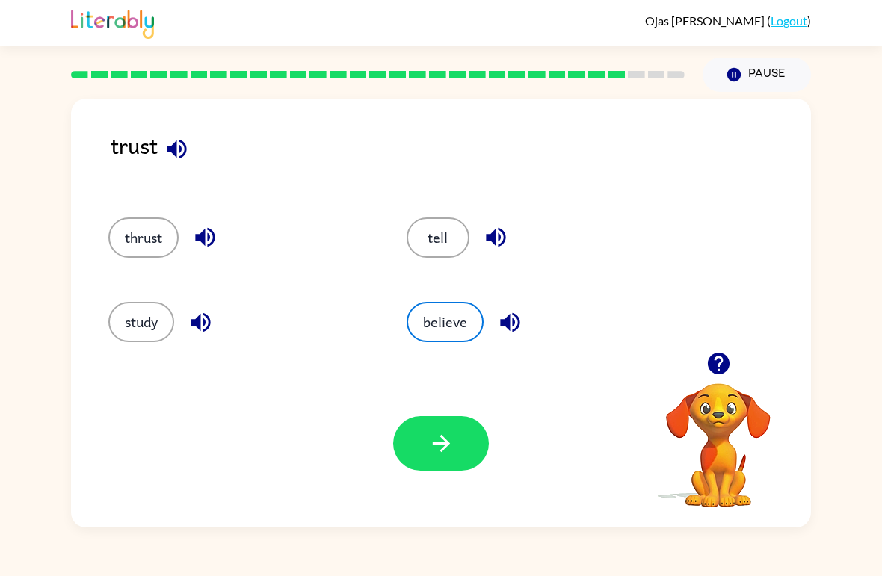
click at [456, 451] on button "button" at bounding box center [441, 443] width 96 height 55
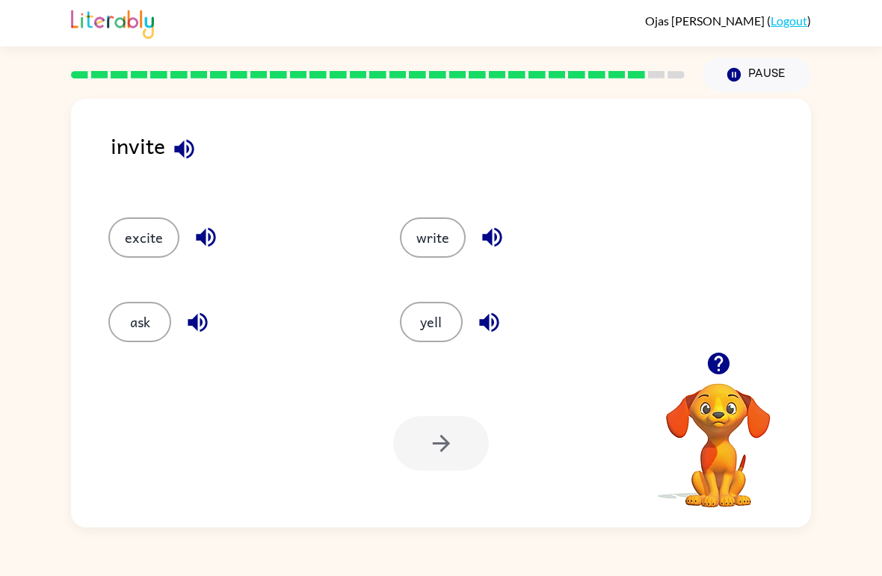
click at [435, 243] on button "write" at bounding box center [433, 237] width 66 height 40
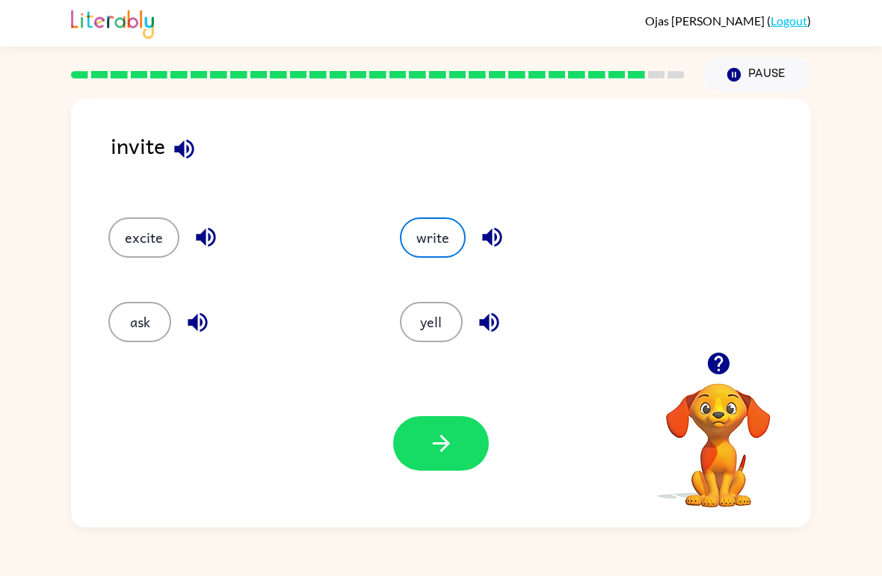
click at [447, 444] on icon "button" at bounding box center [440, 443] width 17 height 17
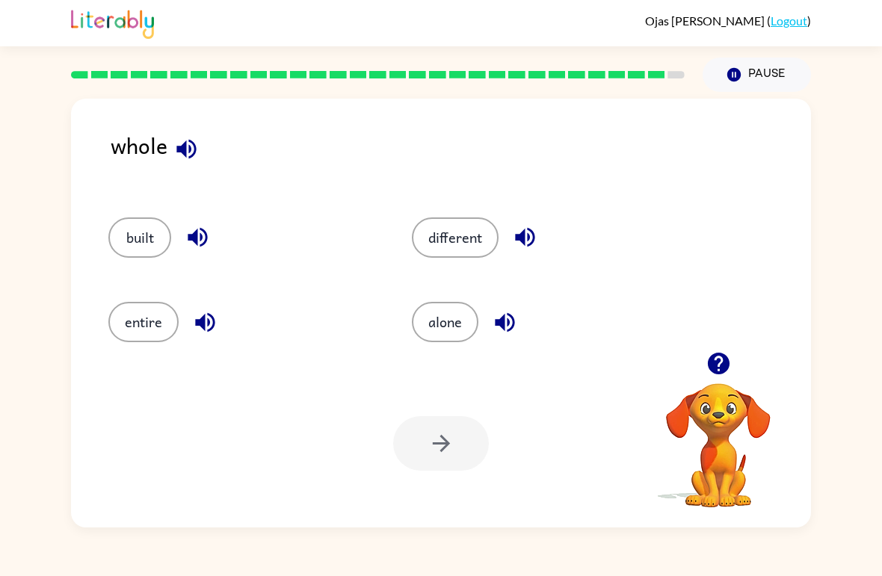
click at [146, 312] on button "entire" at bounding box center [143, 322] width 70 height 40
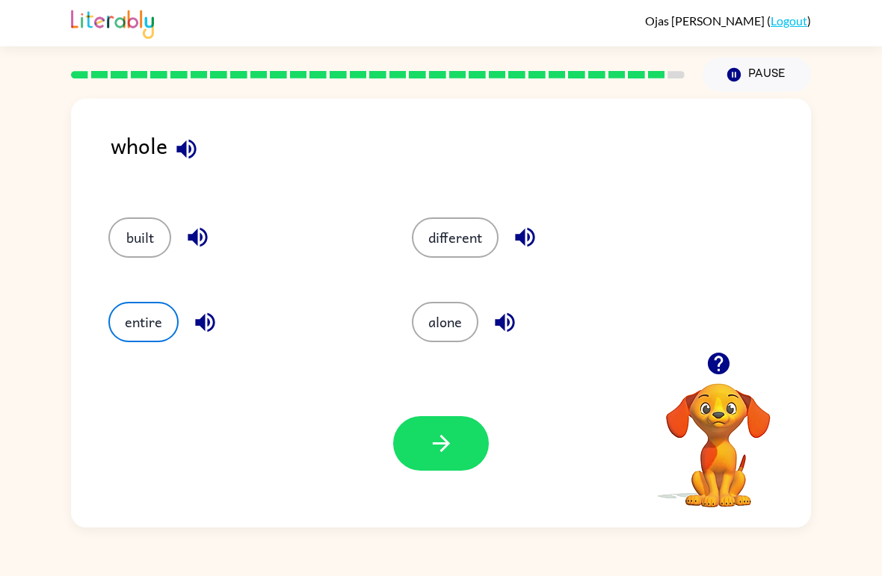
click at [413, 446] on button "button" at bounding box center [441, 443] width 96 height 55
